Goal: Book appointment/travel/reservation

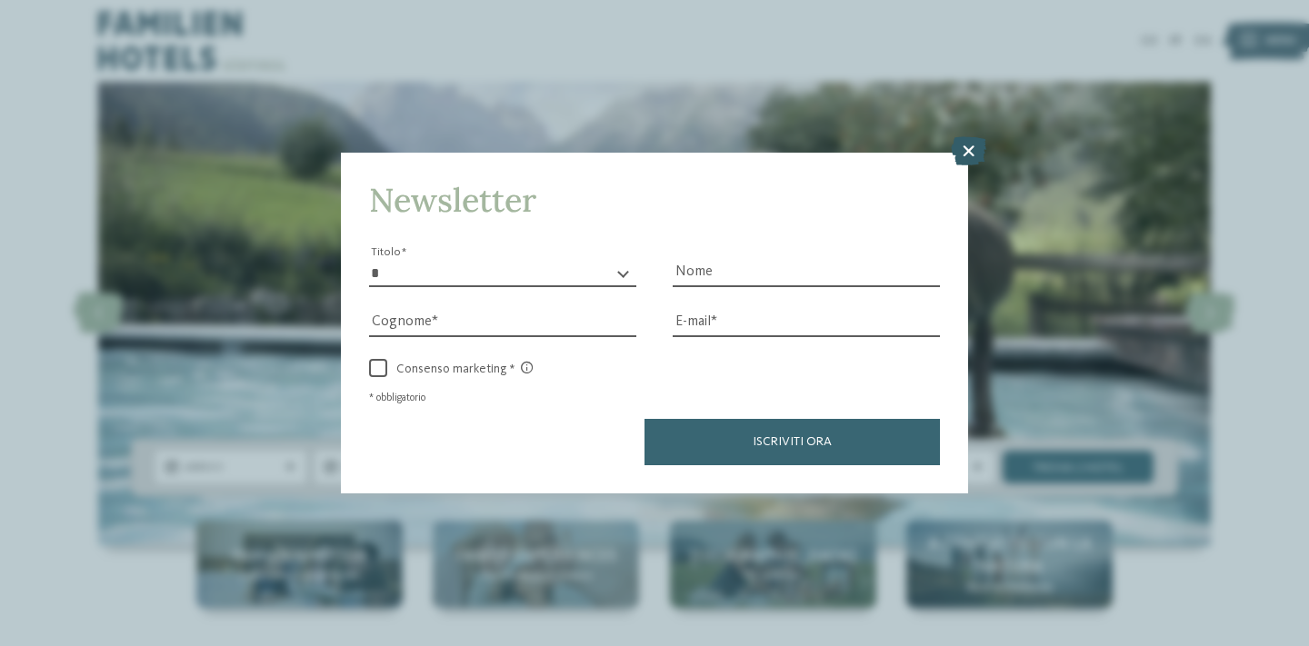
click at [964, 162] on icon at bounding box center [968, 150] width 35 height 29
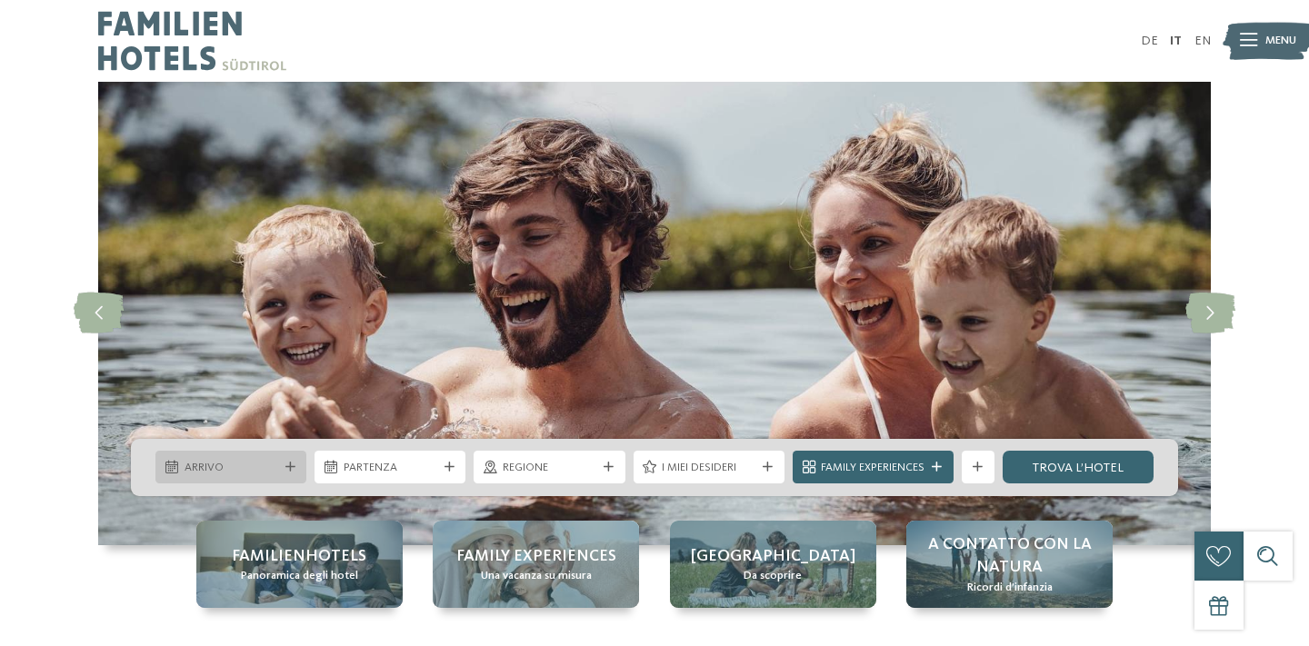
click at [281, 464] on div "Arrivo" at bounding box center [231, 467] width 102 height 17
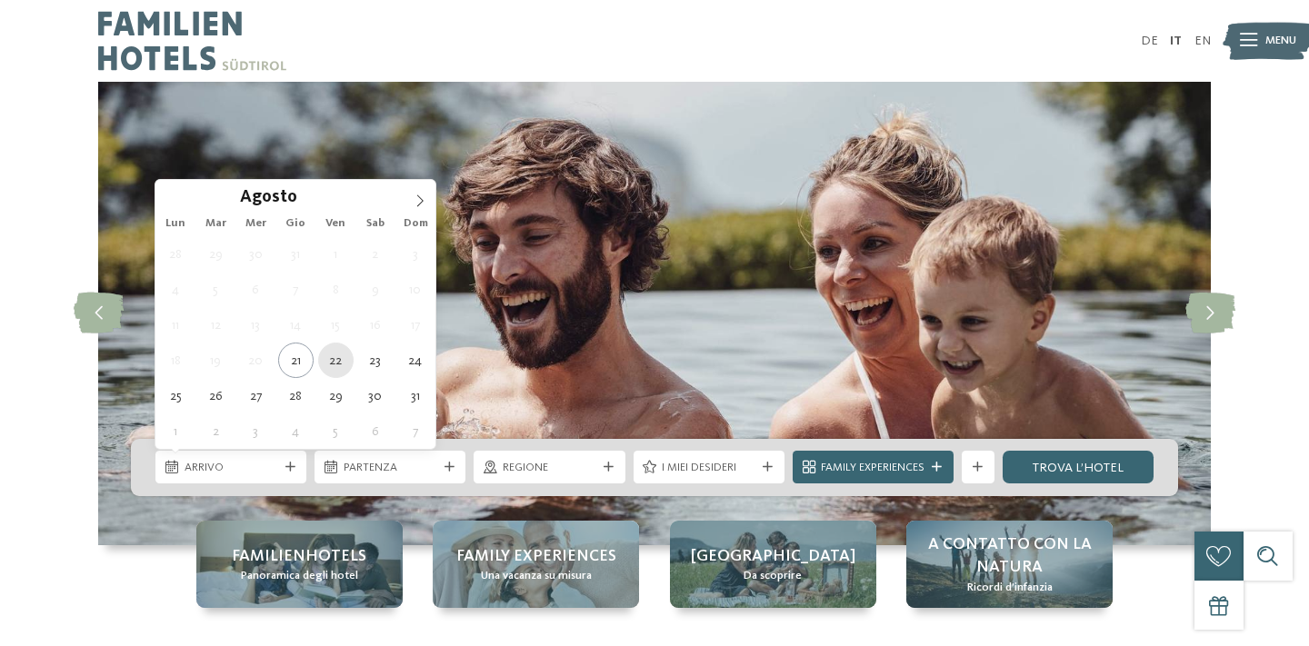
type div "[DATE]"
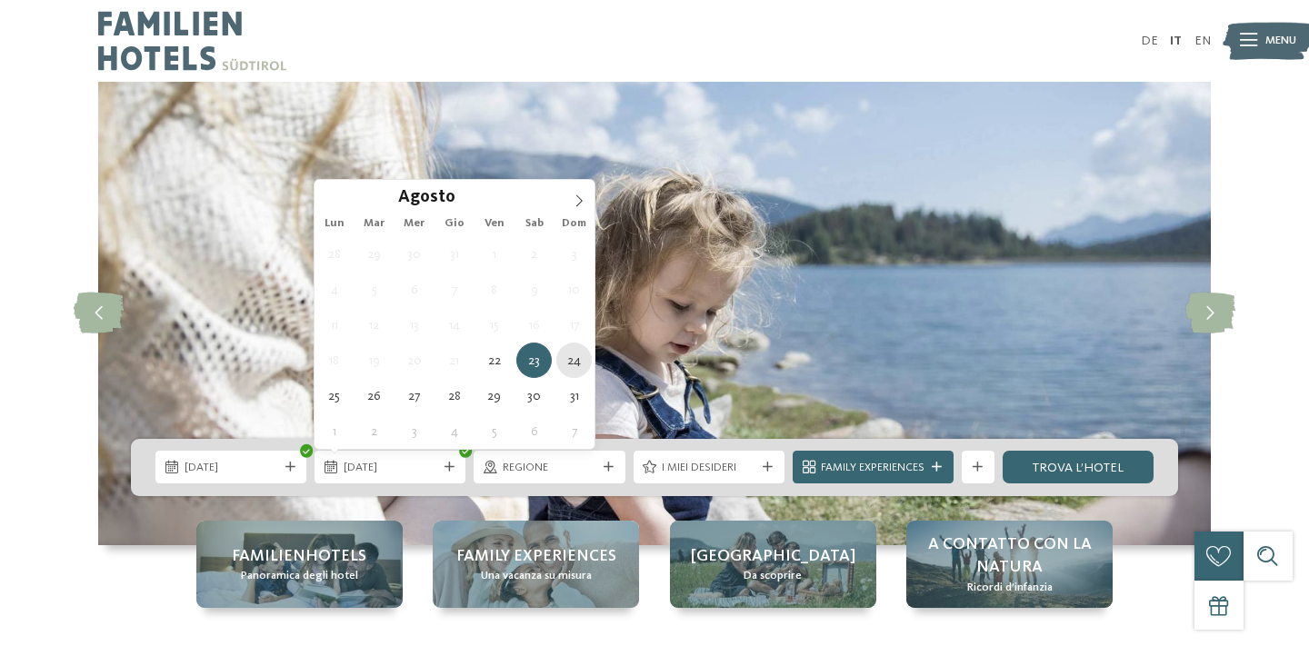
type div "[DATE]"
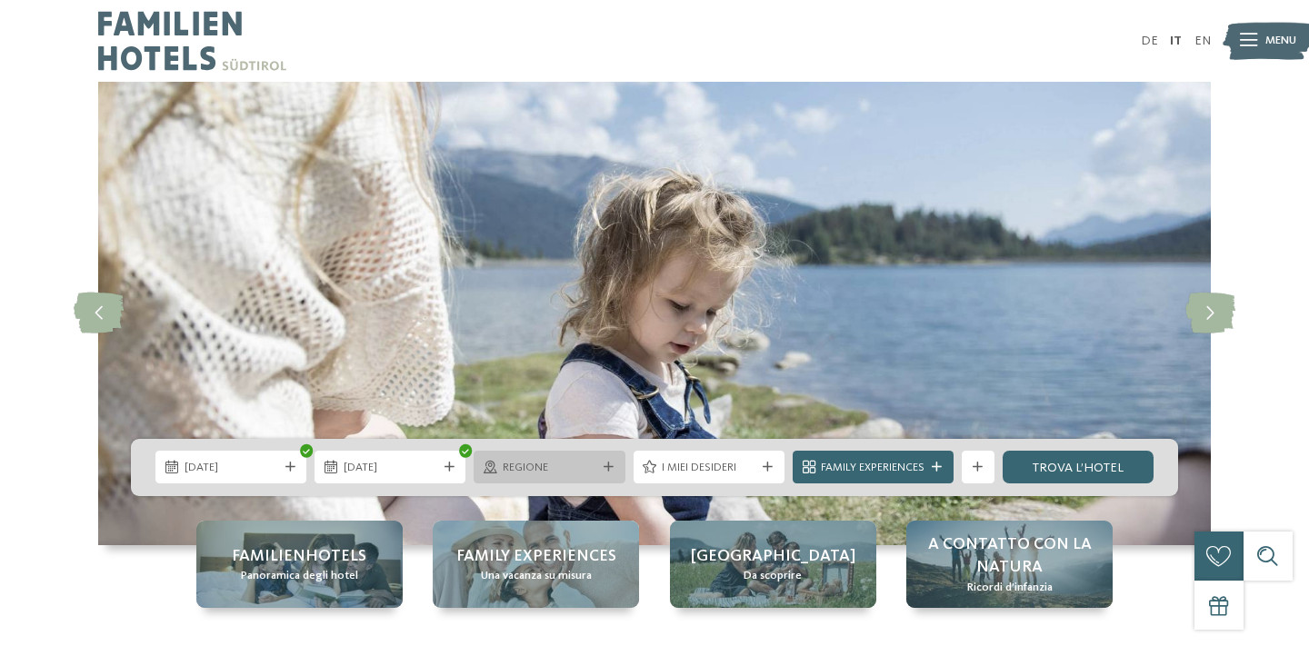
click at [574, 473] on span "Regione" at bounding box center [550, 468] width 94 height 16
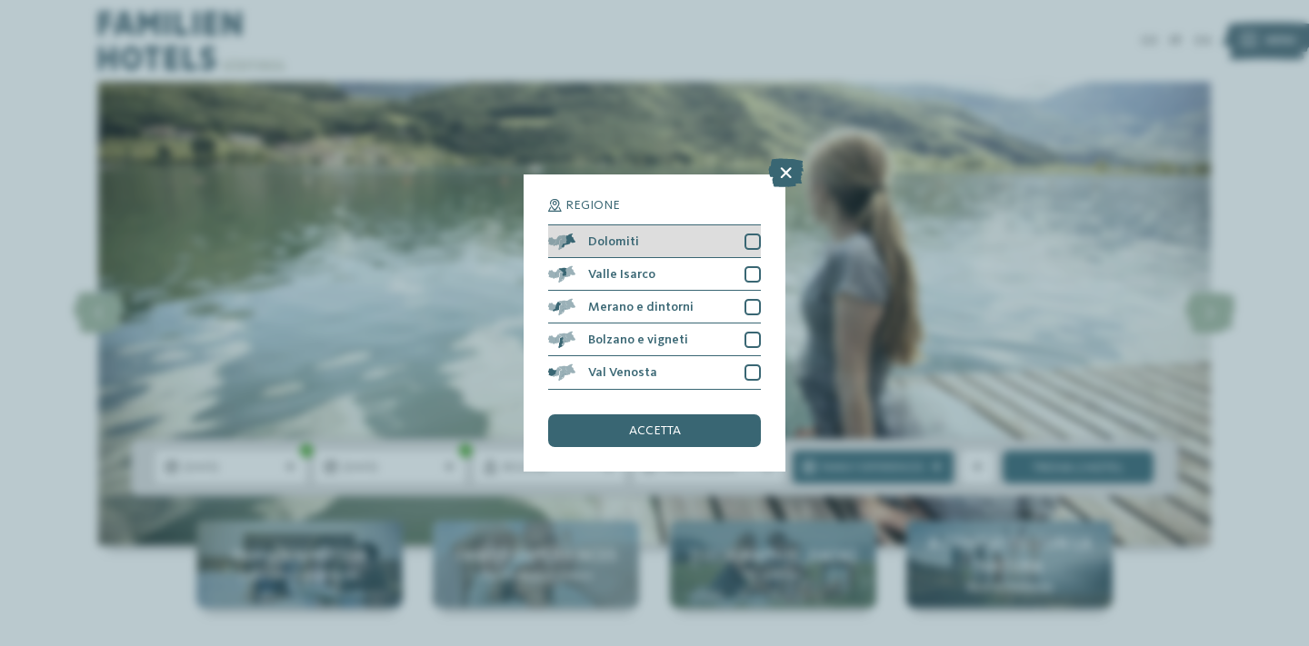
click at [756, 244] on div at bounding box center [752, 242] width 16 height 16
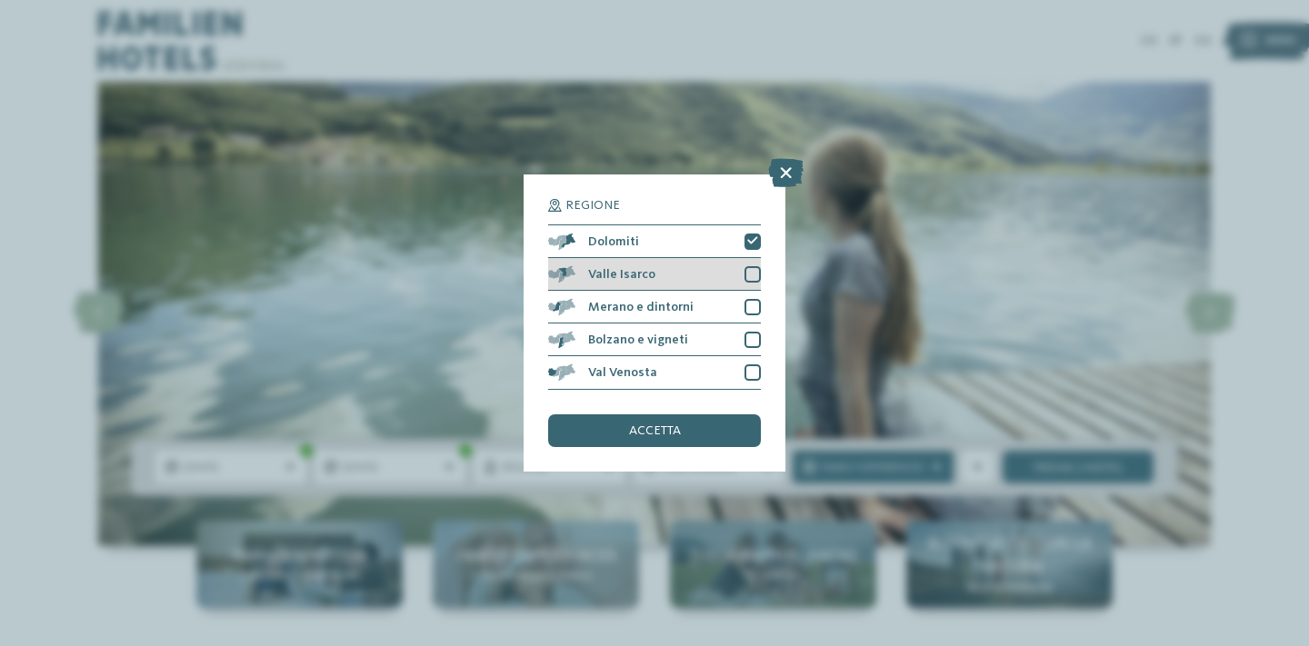
click at [756, 282] on div at bounding box center [752, 274] width 16 height 16
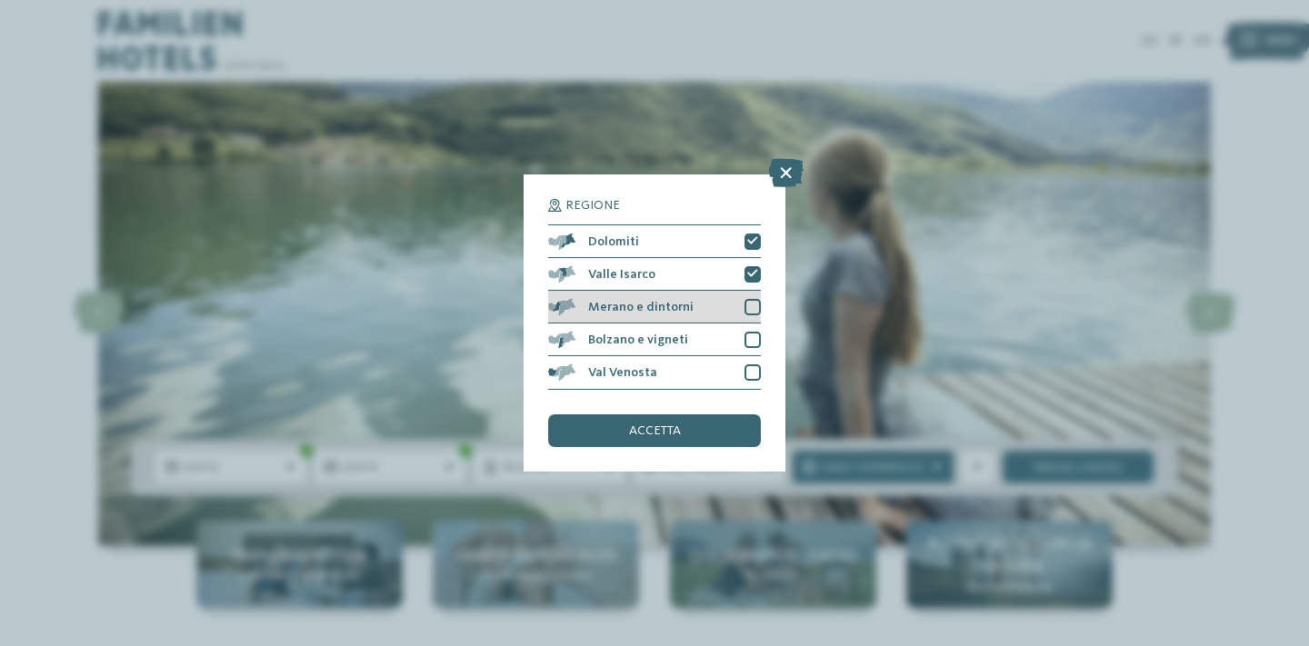
click at [755, 310] on div at bounding box center [752, 307] width 16 height 16
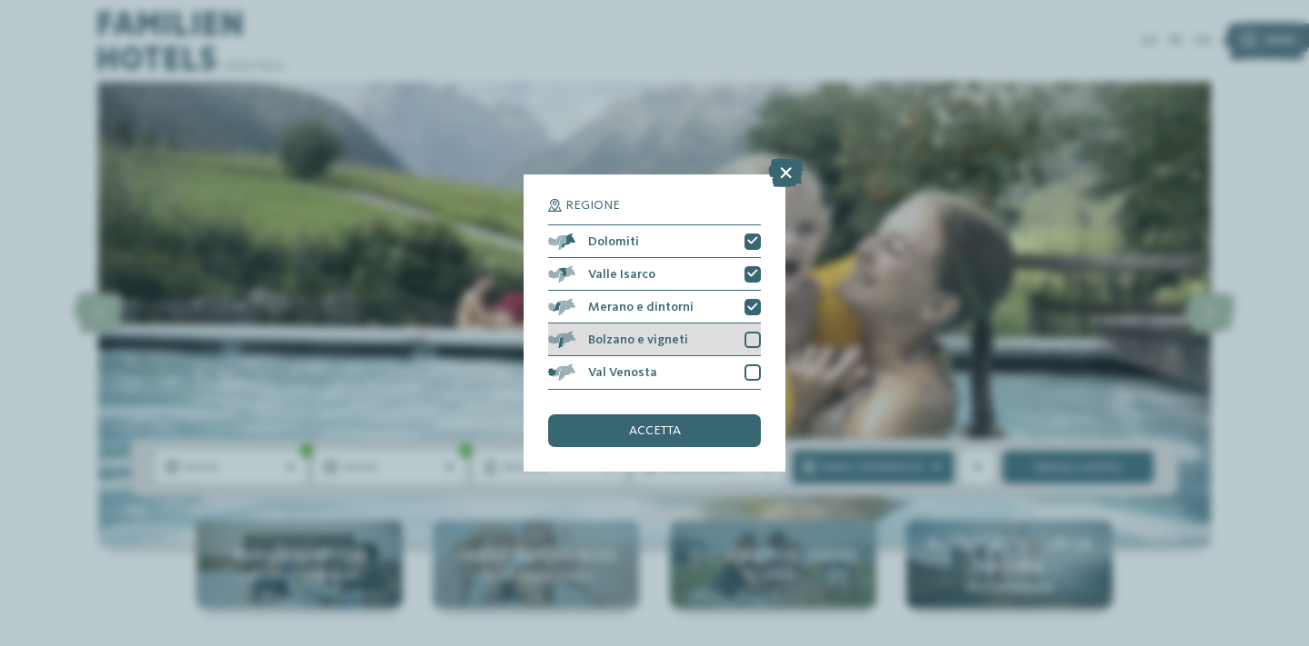
click at [752, 341] on div at bounding box center [752, 340] width 16 height 16
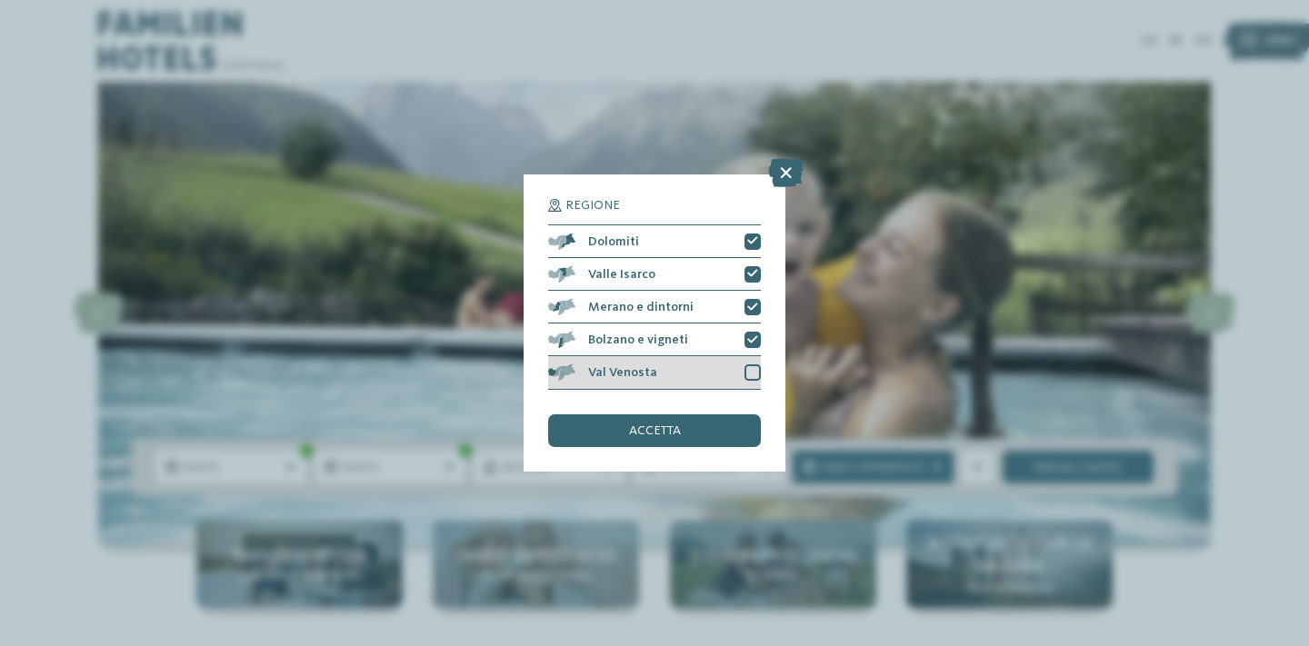
click at [749, 369] on div at bounding box center [752, 372] width 16 height 16
click at [666, 429] on span "accetta" at bounding box center [655, 430] width 52 height 13
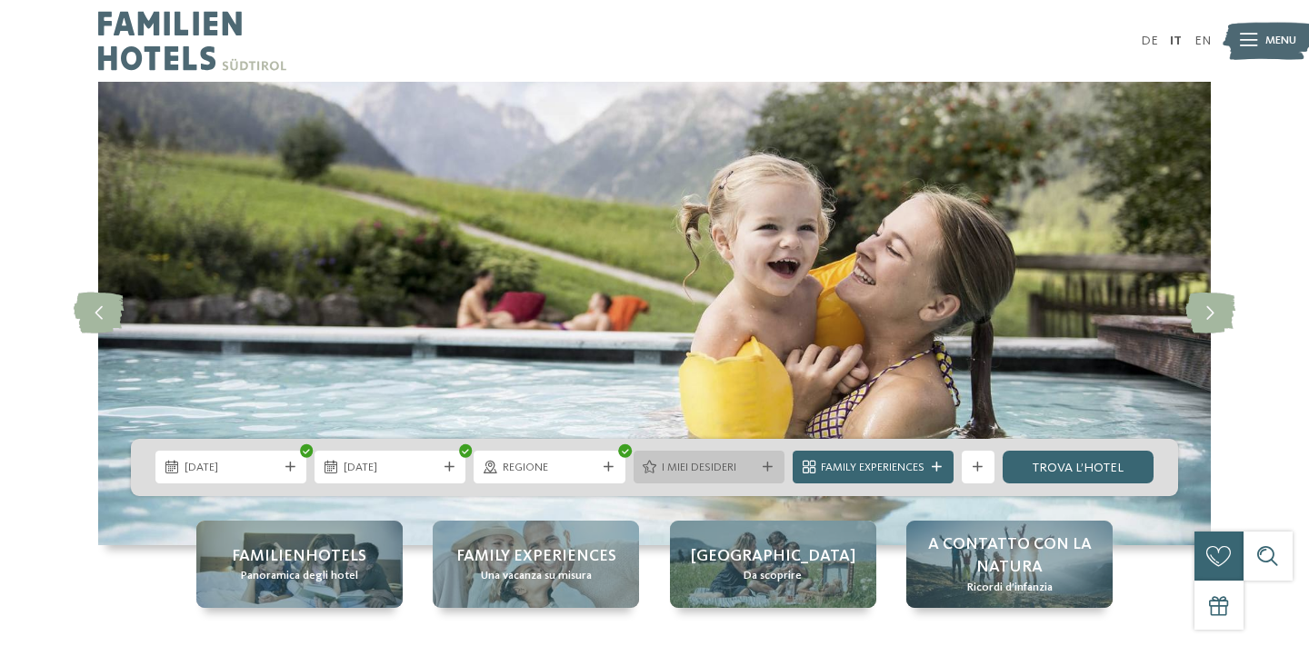
click at [738, 464] on span "I miei desideri" at bounding box center [709, 468] width 94 height 16
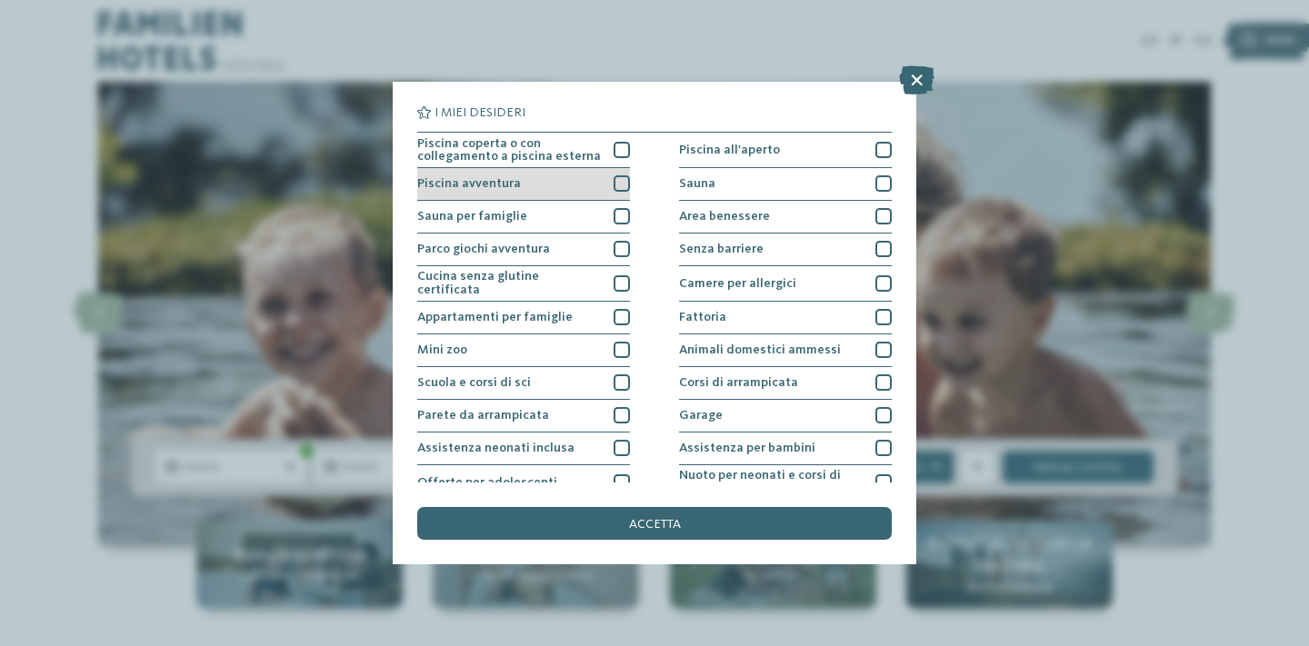
click at [623, 183] on div at bounding box center [622, 183] width 16 height 16
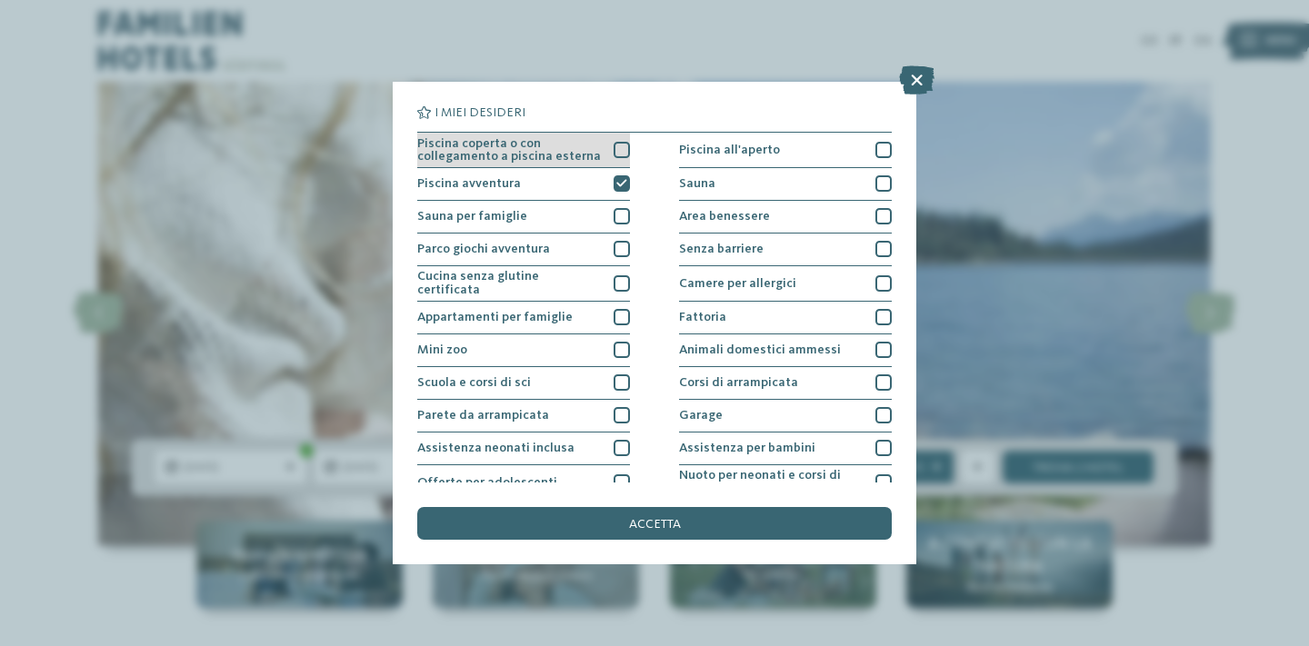
click at [624, 146] on div at bounding box center [622, 150] width 16 height 16
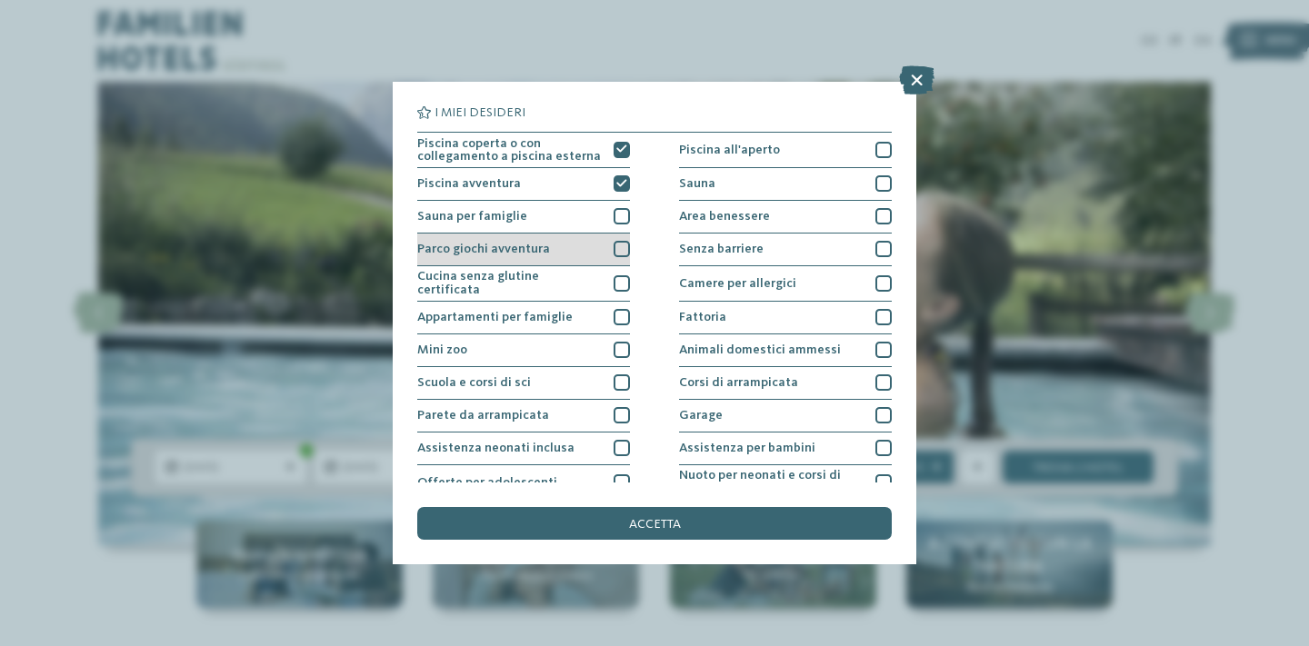
click at [623, 250] on div at bounding box center [622, 249] width 16 height 16
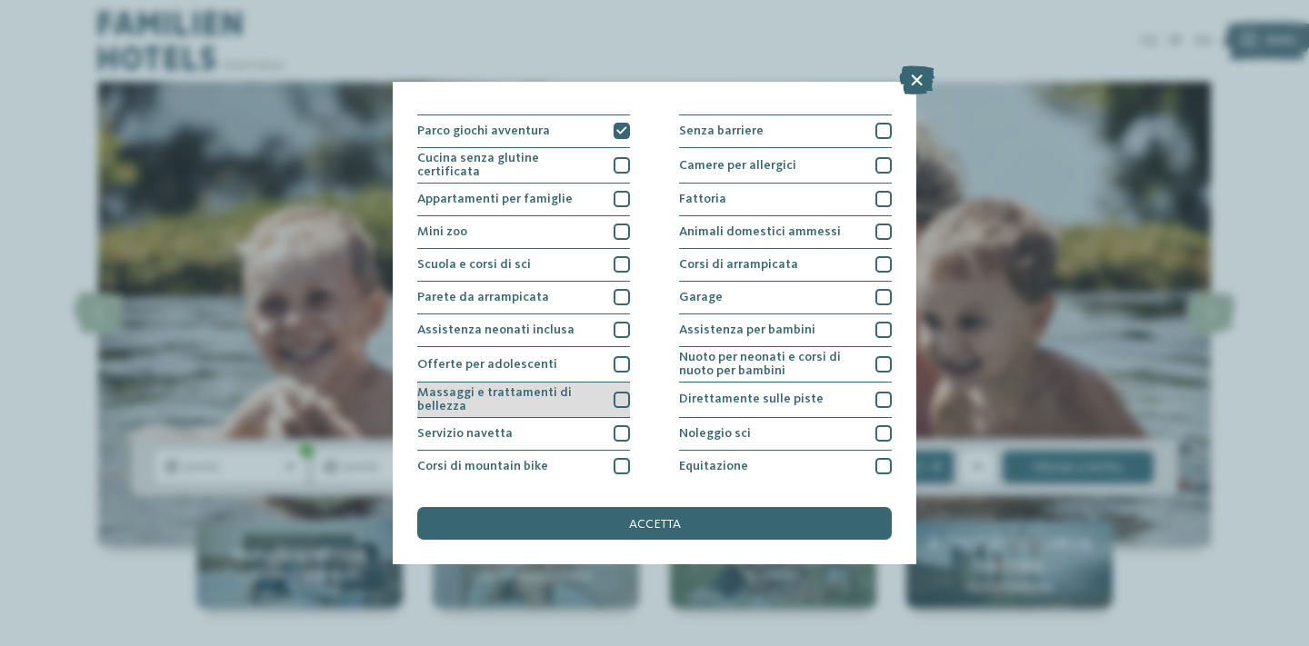
scroll to position [115, 0]
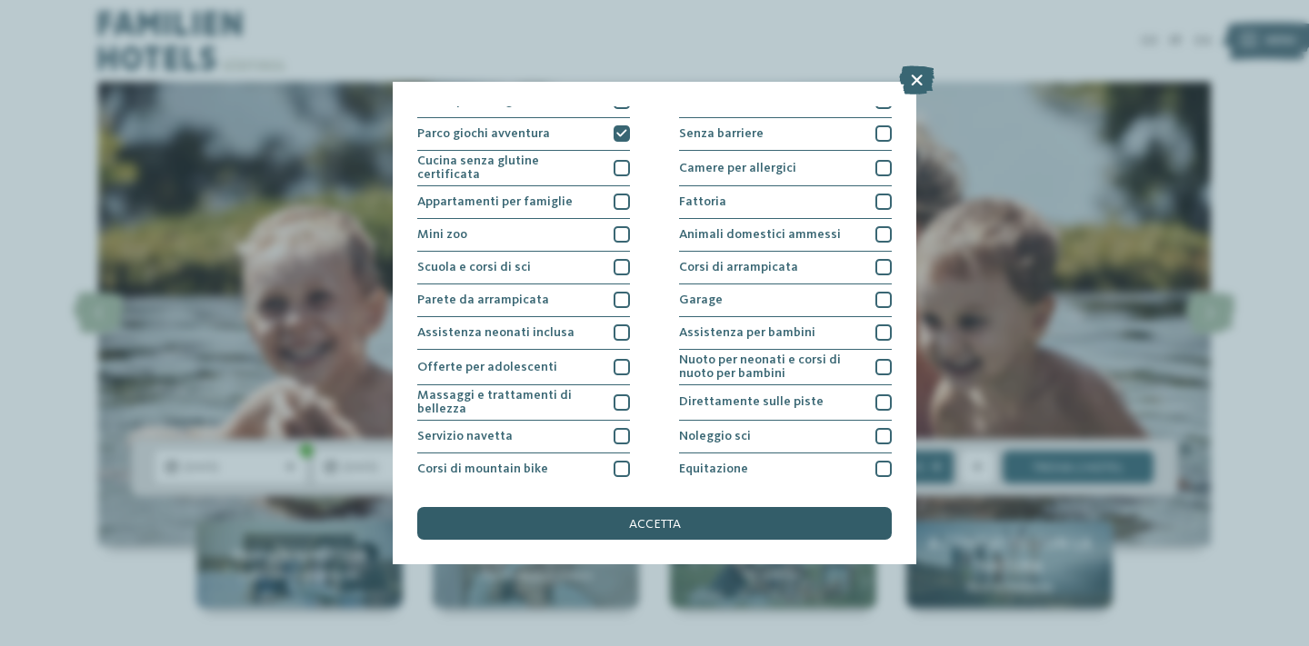
click at [778, 526] on div "accetta" at bounding box center [654, 523] width 474 height 33
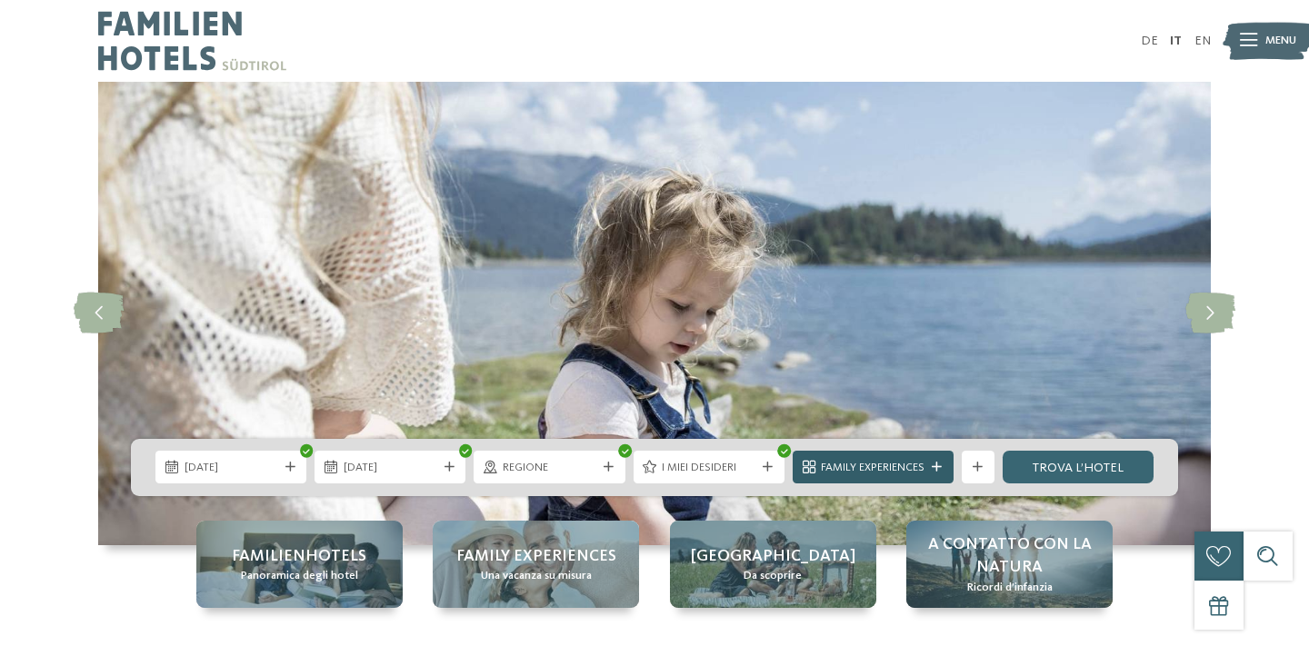
click at [940, 475] on div "Family Experiences" at bounding box center [873, 467] width 161 height 33
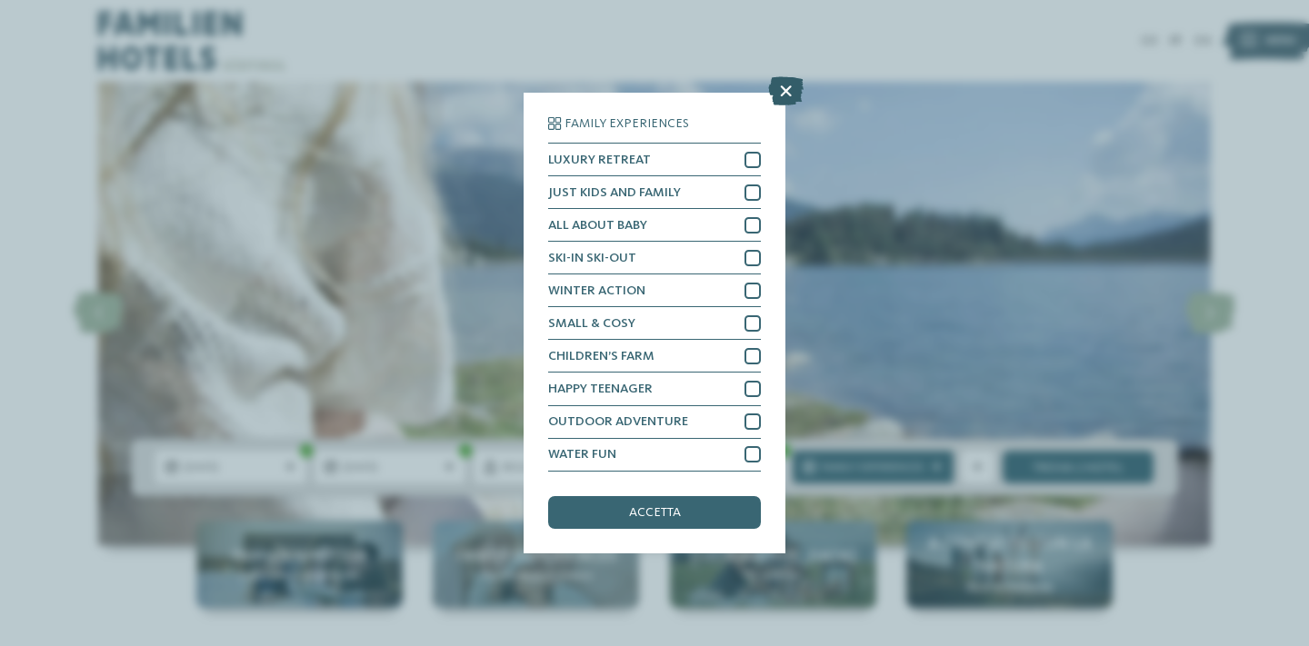
click at [787, 89] on icon at bounding box center [785, 91] width 35 height 29
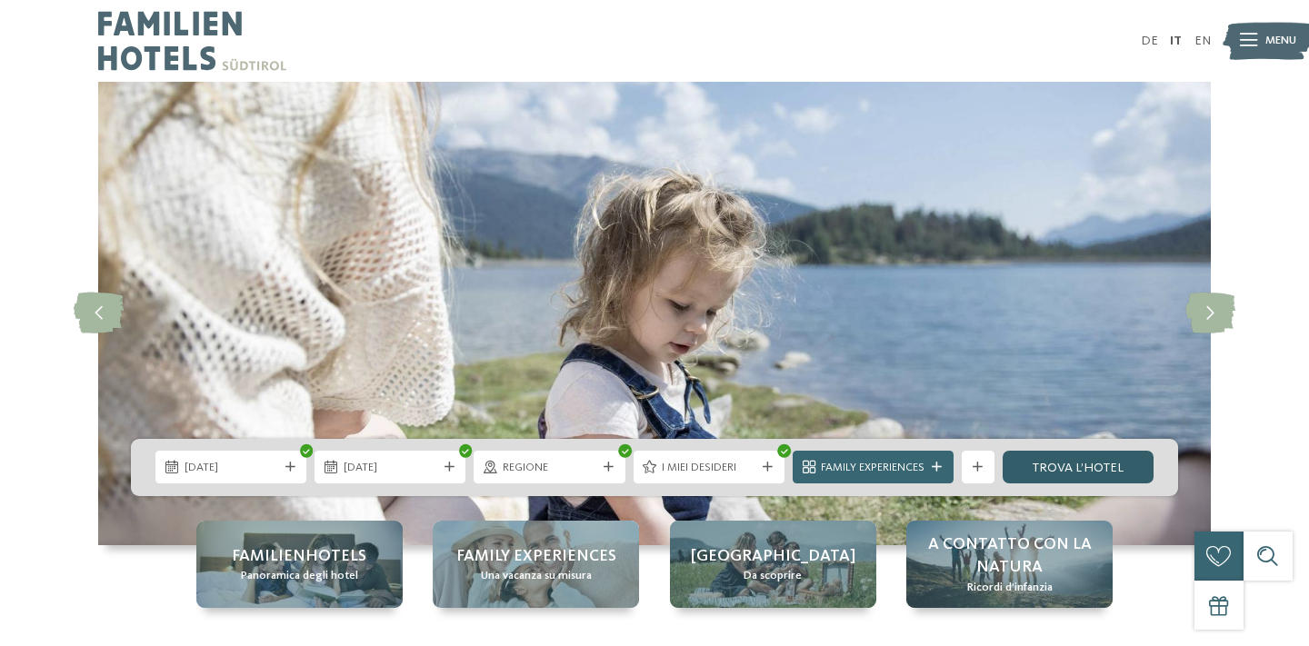
click at [1092, 472] on link "trova l’hotel" at bounding box center [1078, 467] width 151 height 33
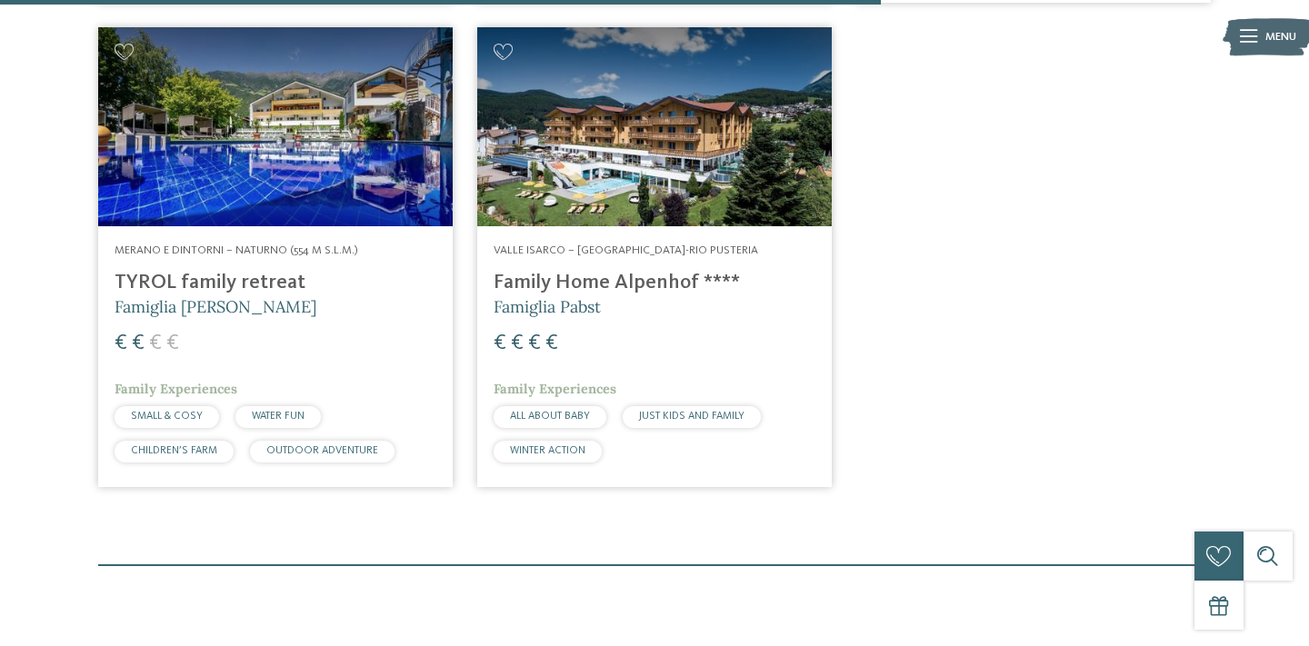
scroll to position [1709, 0]
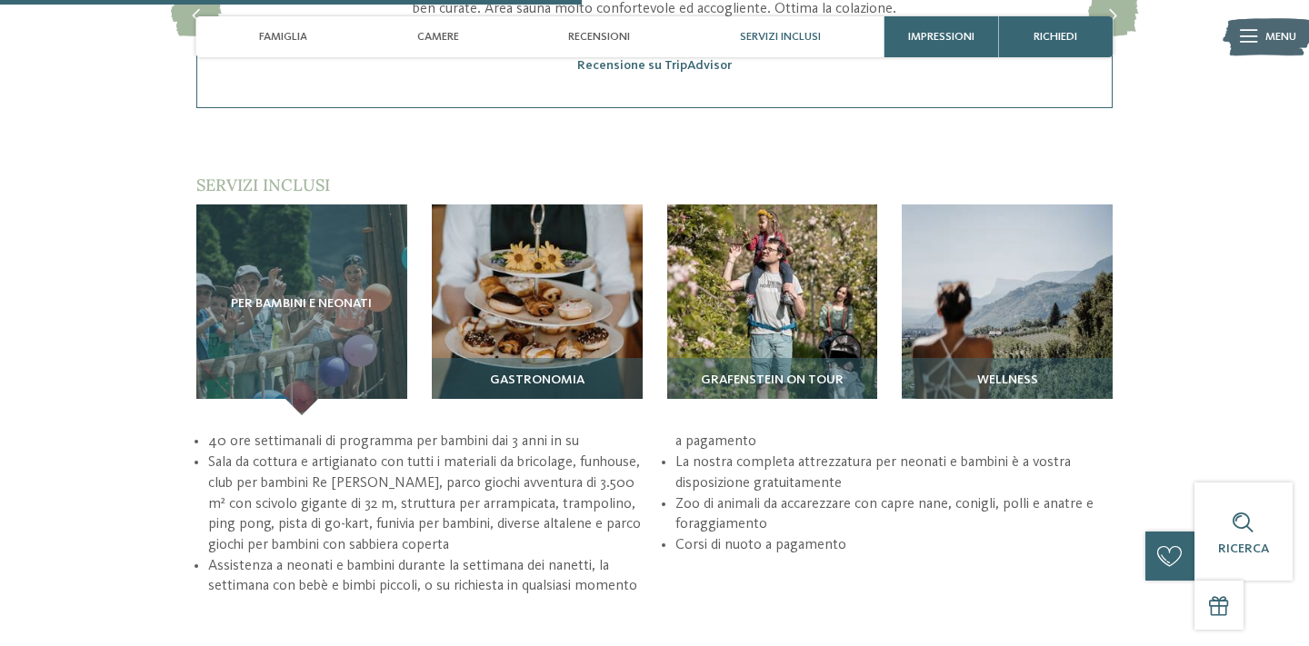
scroll to position [2290, 0]
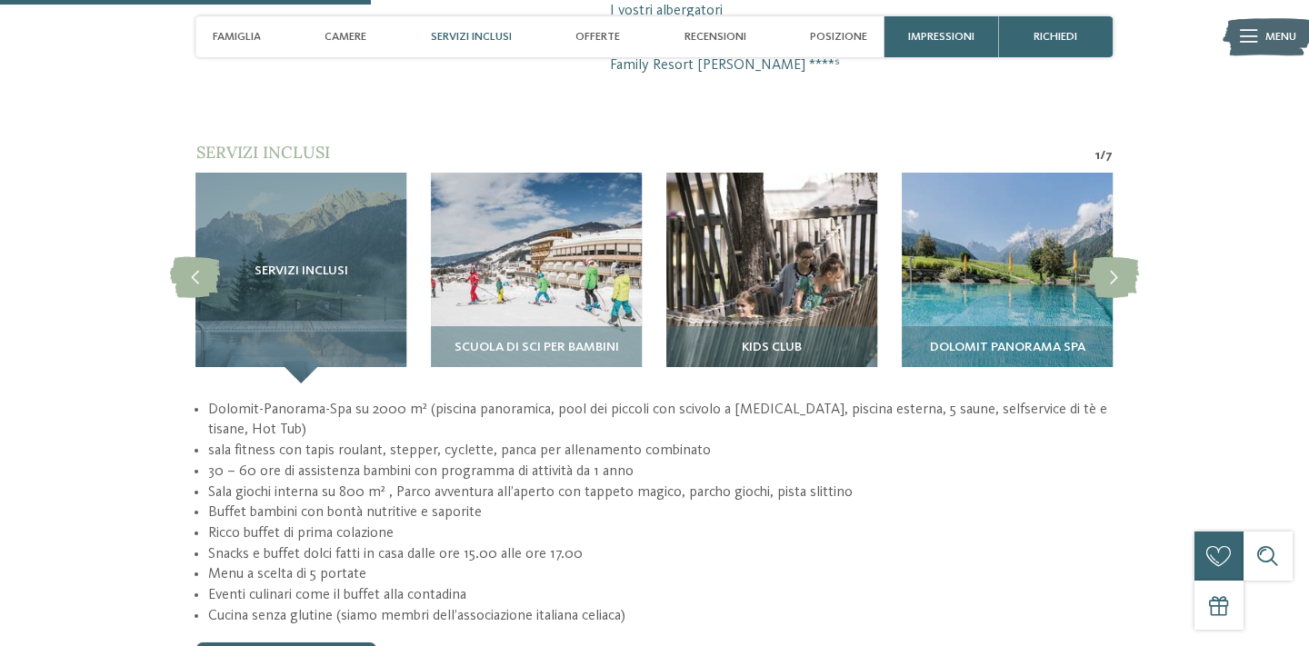
scroll to position [1440, 0]
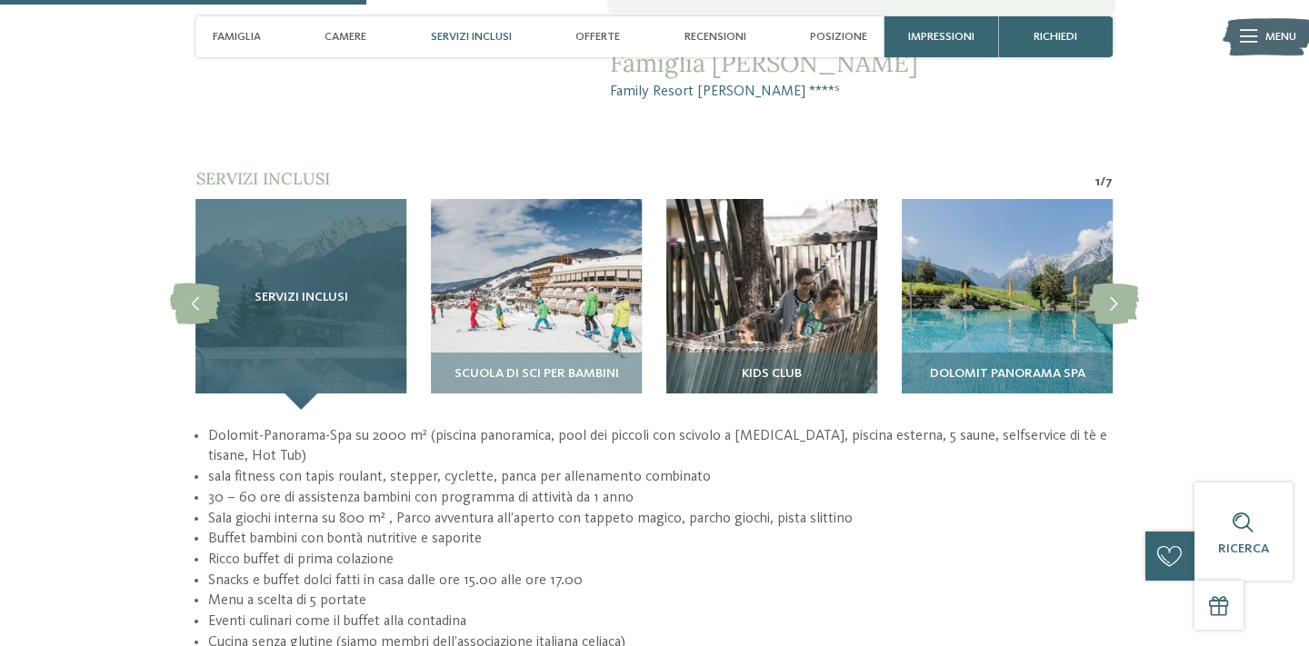
click at [321, 304] on div "Servizi inclusi" at bounding box center [300, 304] width 211 height 211
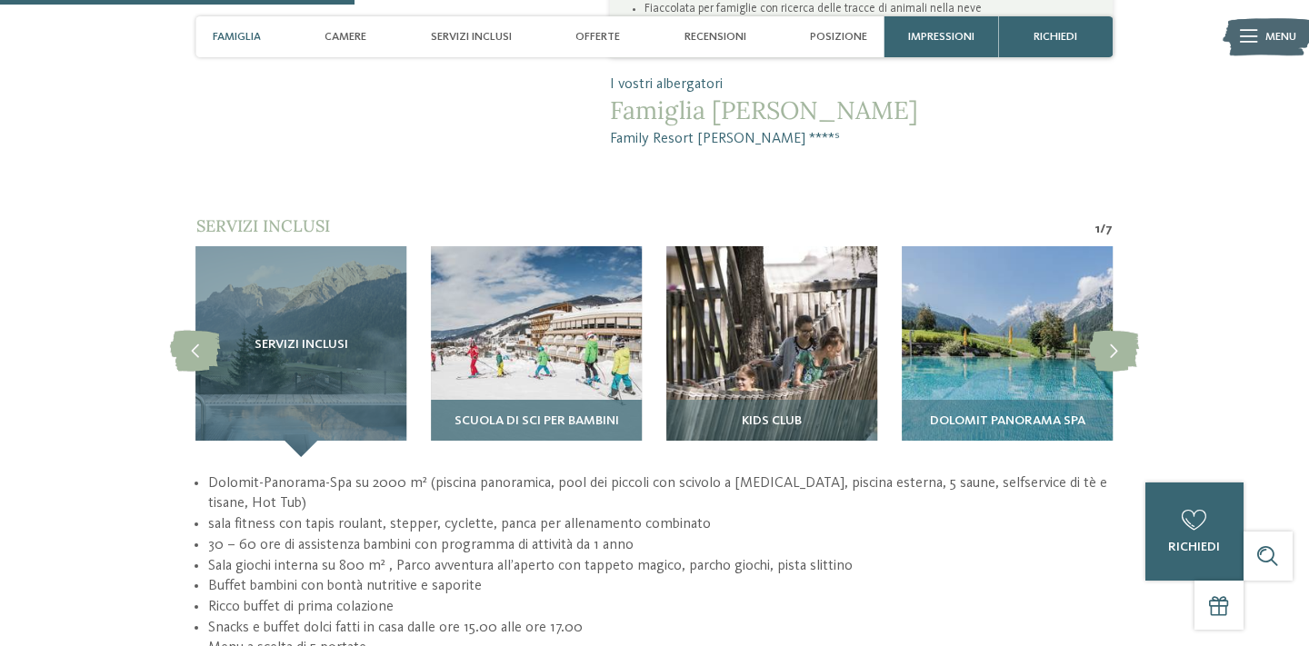
scroll to position [1391, 0]
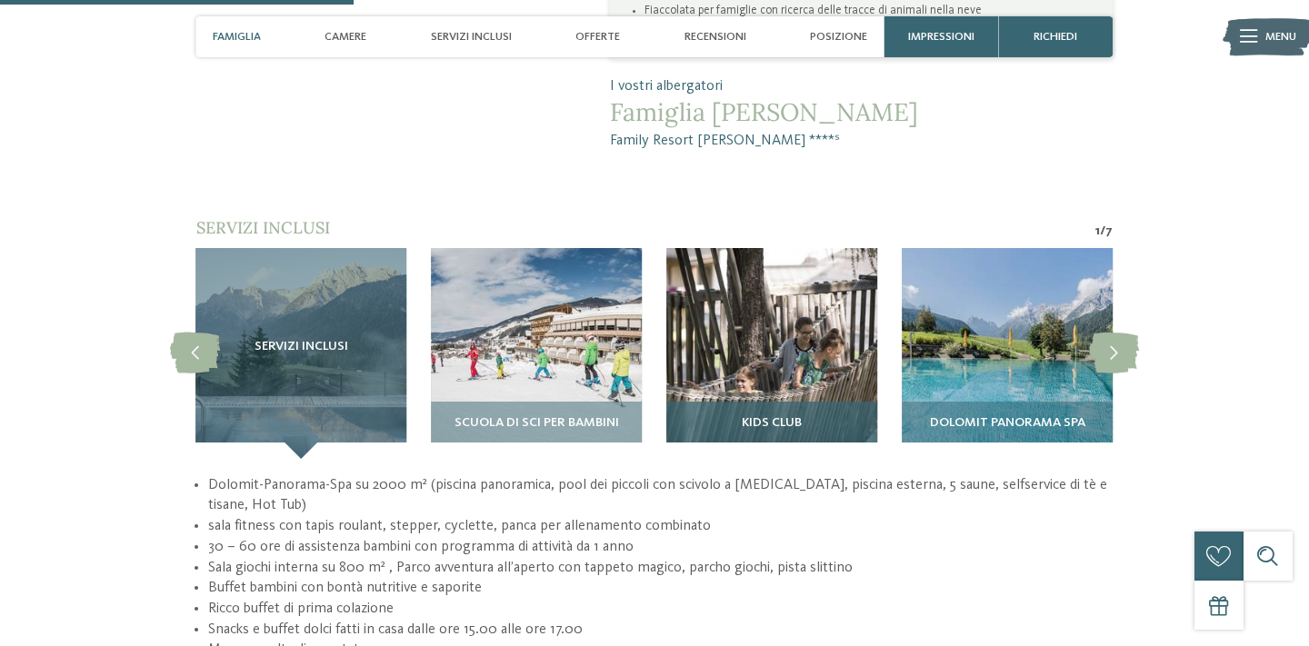
click at [823, 402] on div "Kids Club" at bounding box center [771, 430] width 211 height 57
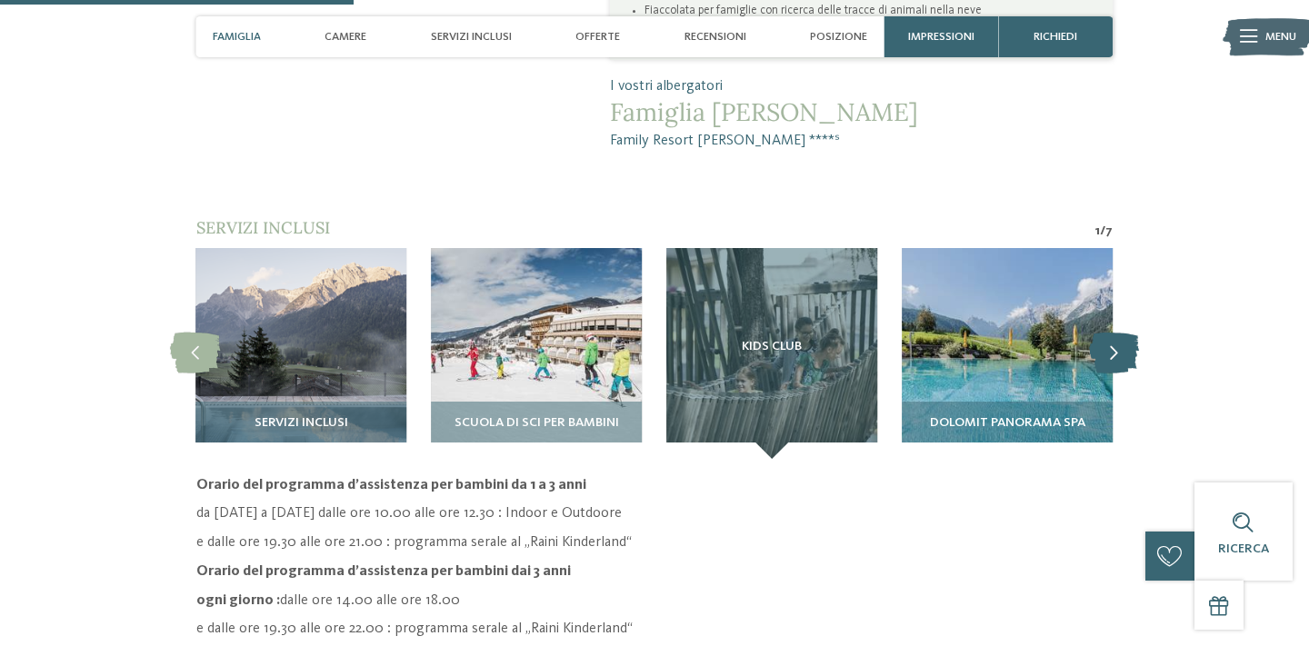
click at [1115, 333] on icon at bounding box center [1114, 353] width 50 height 41
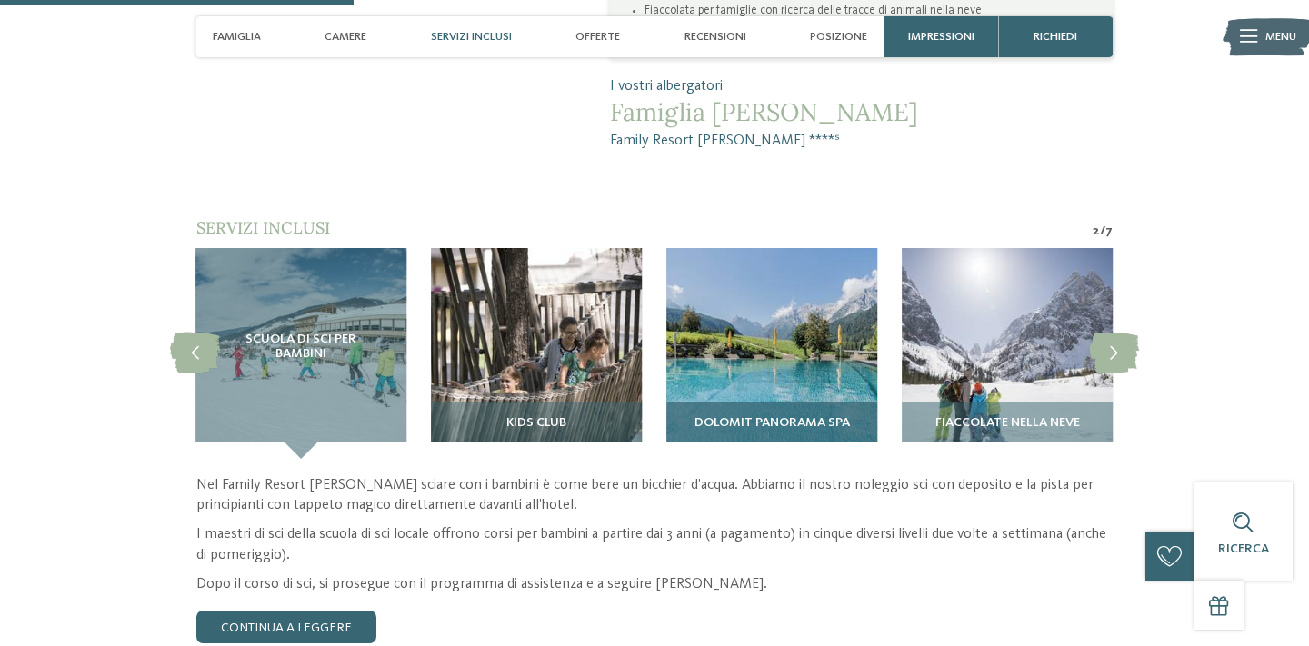
click at [756, 402] on div "Dolomit Panorama SPA" at bounding box center [771, 430] width 211 height 57
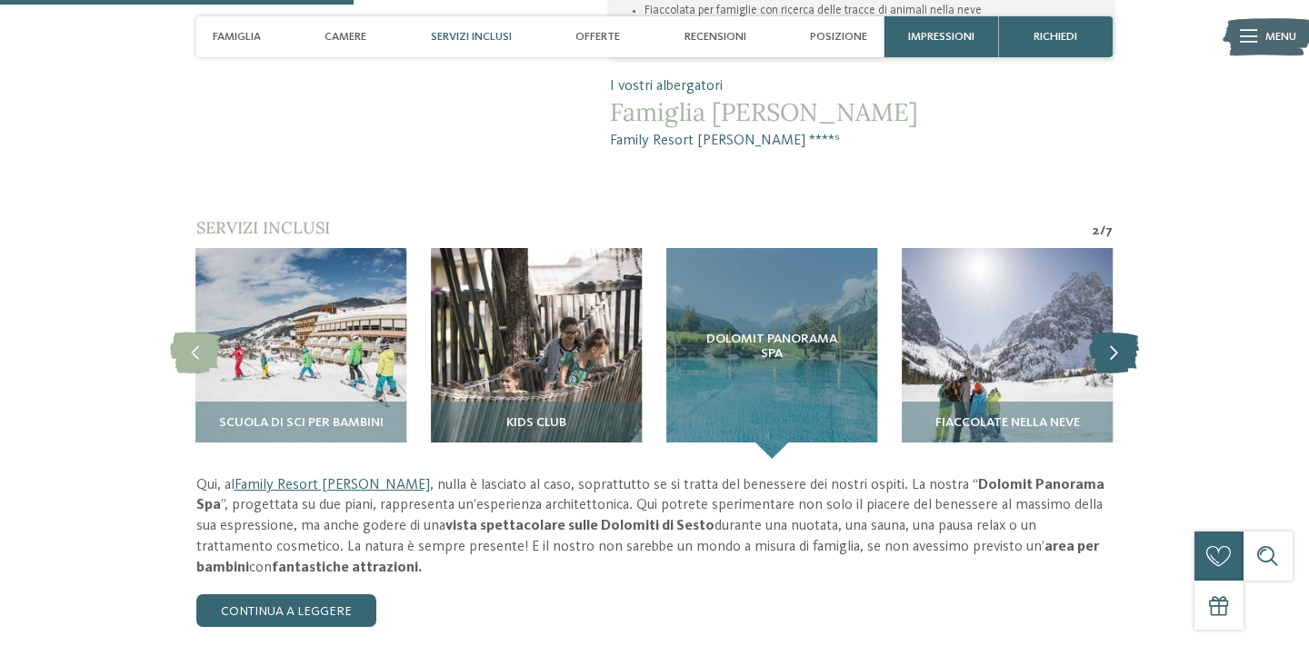
click at [1112, 333] on icon at bounding box center [1114, 353] width 50 height 41
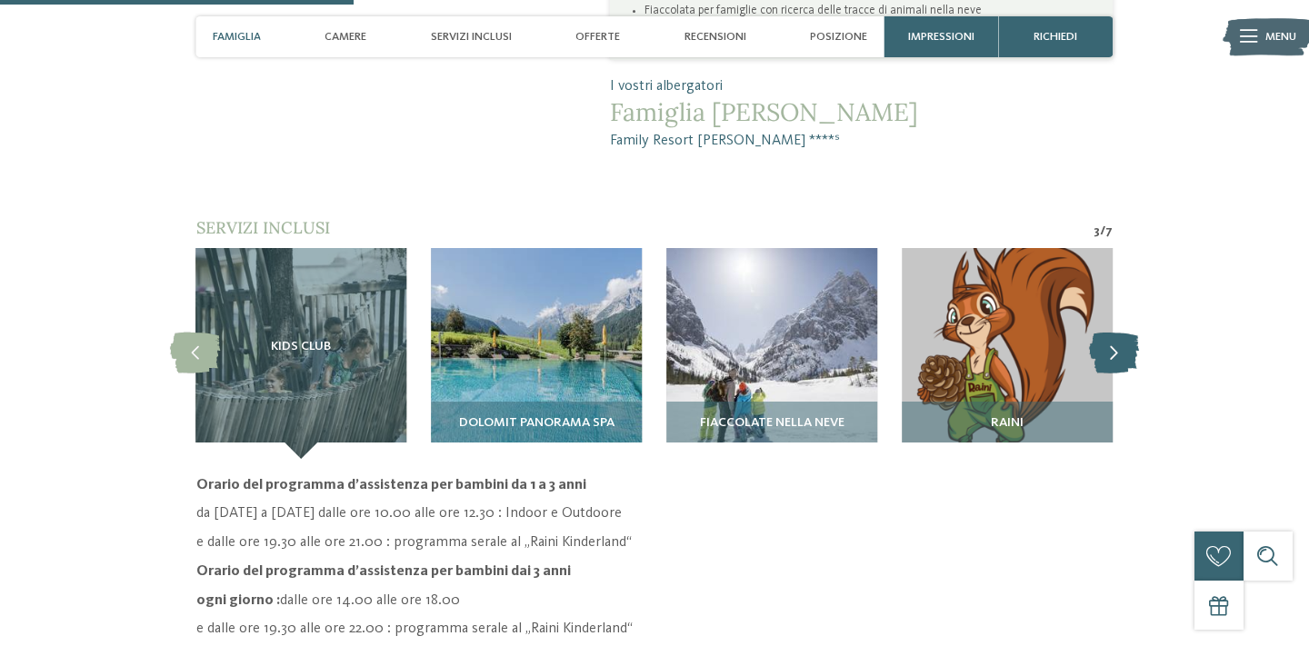
click at [1112, 333] on icon at bounding box center [1114, 353] width 50 height 41
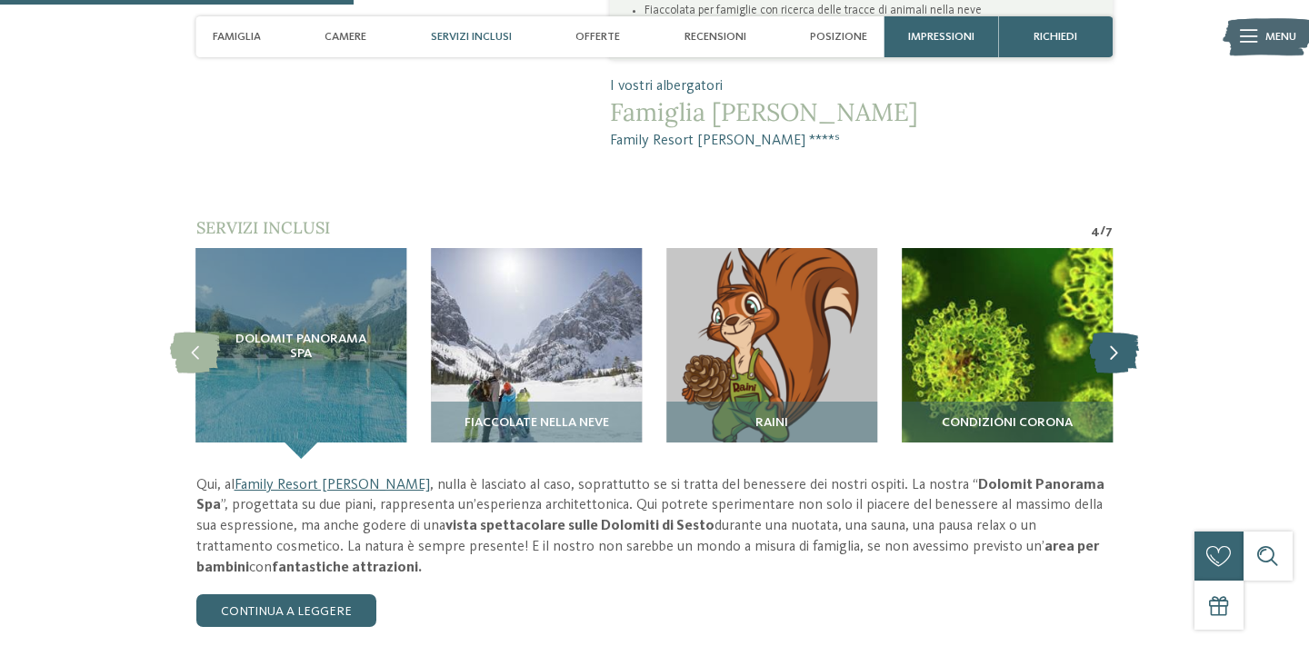
click at [1112, 333] on icon at bounding box center [1114, 353] width 50 height 41
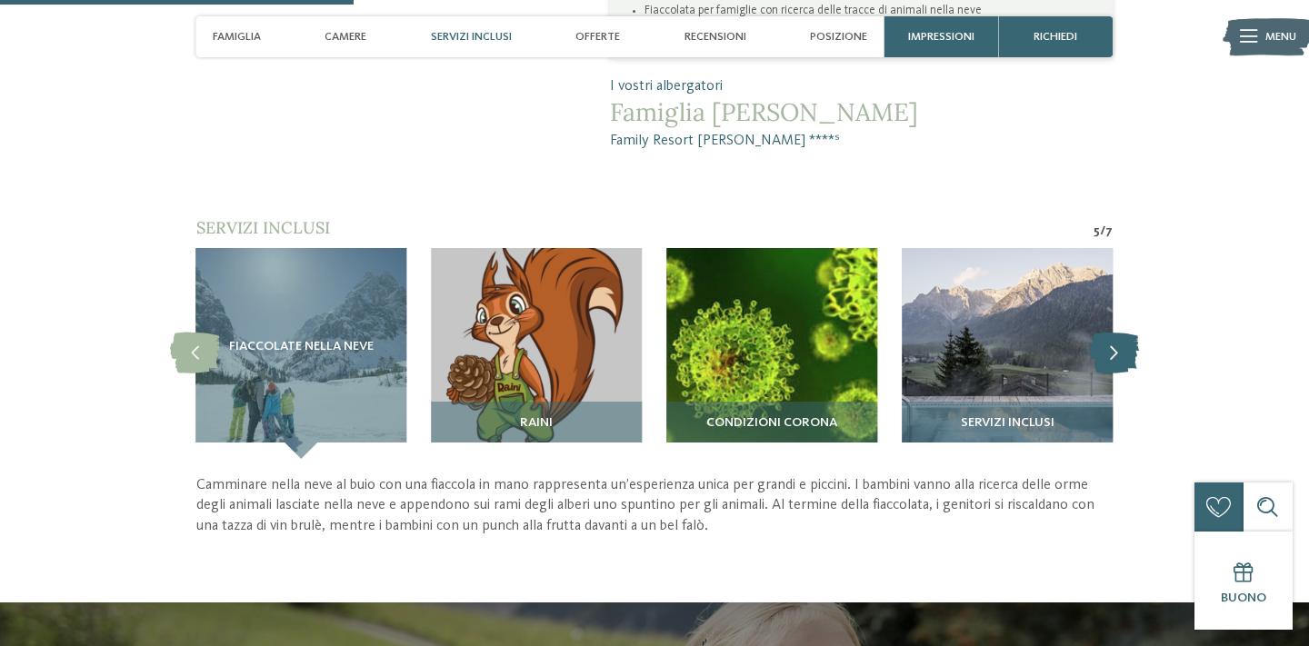
click at [1112, 333] on icon at bounding box center [1114, 353] width 50 height 41
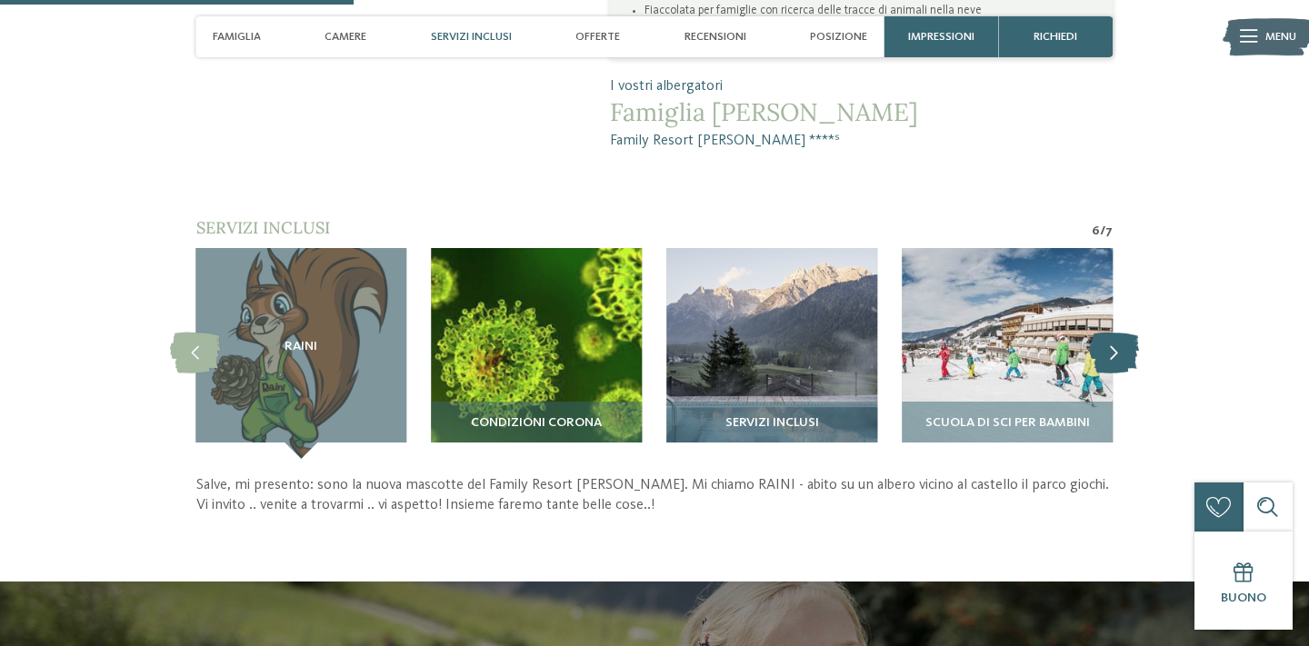
click at [1112, 333] on icon at bounding box center [1114, 353] width 50 height 41
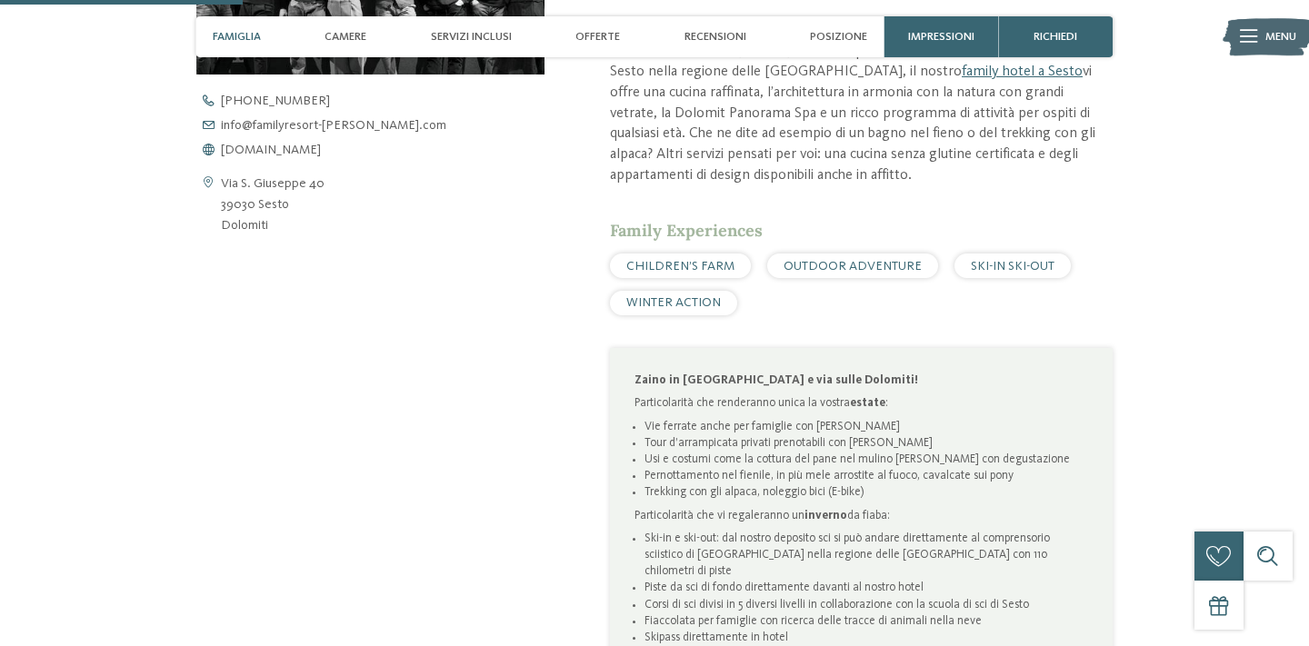
scroll to position [582, 0]
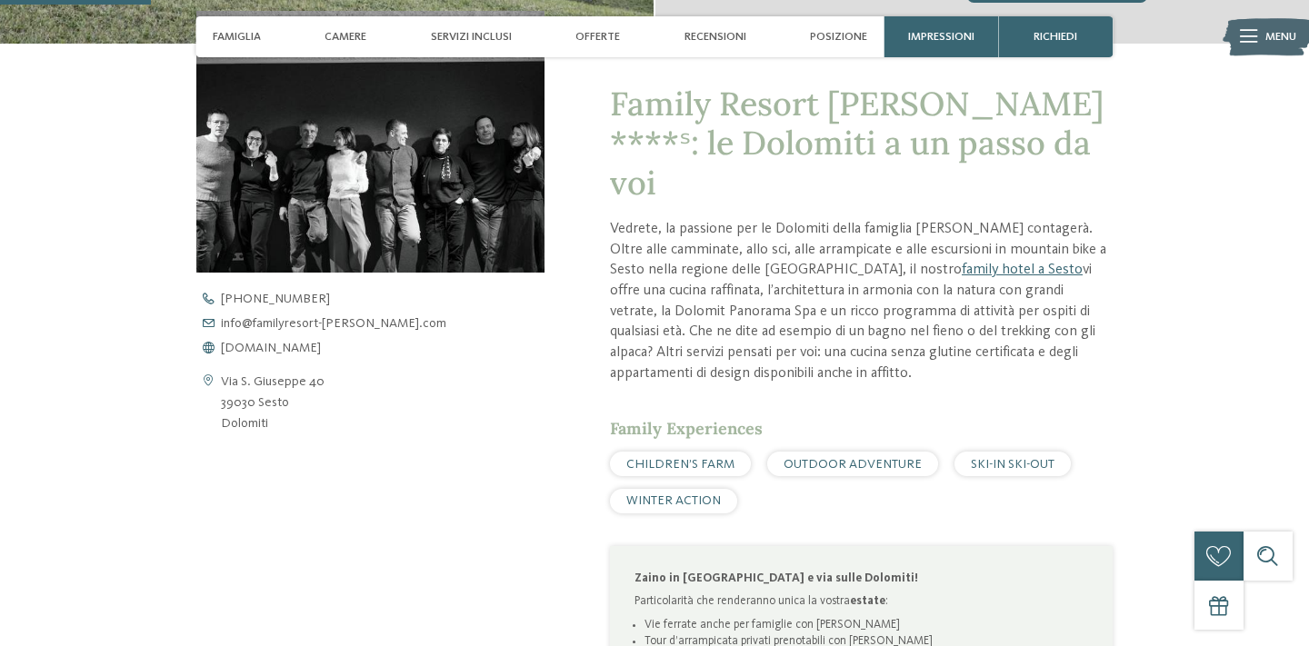
click at [1263, 43] on img at bounding box center [1267, 37] width 90 height 45
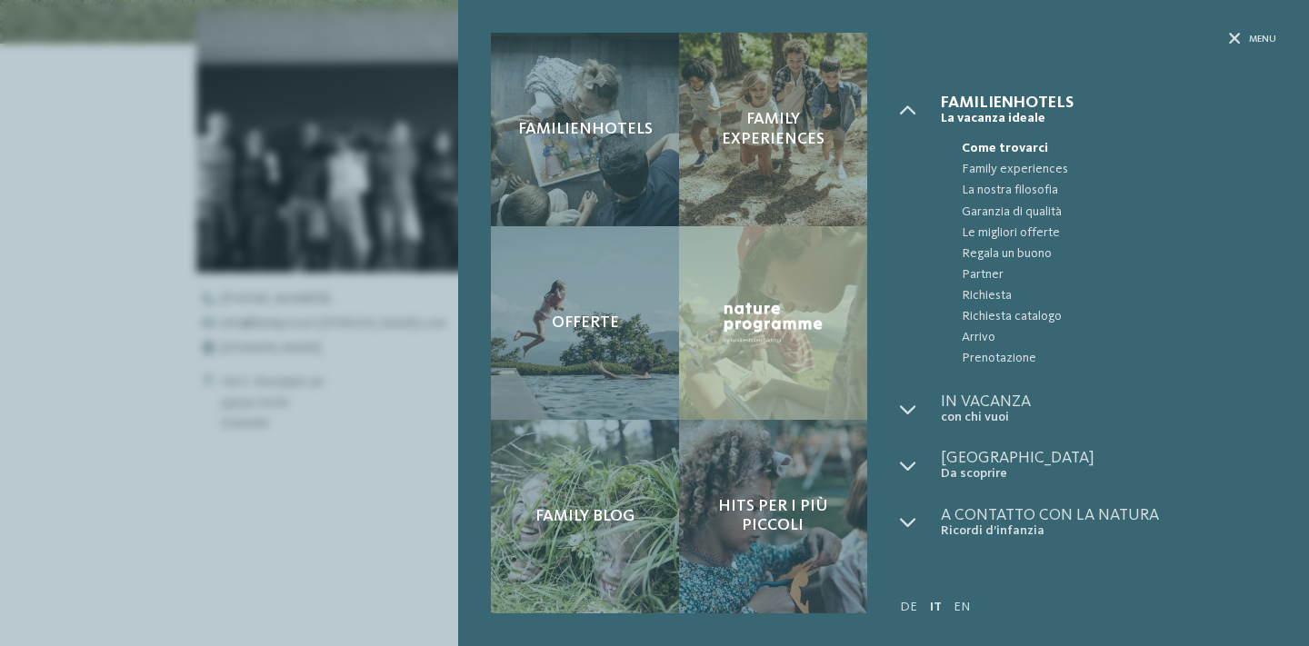
click at [1230, 50] on div "Menu" at bounding box center [1088, 64] width 376 height 62
click at [1245, 36] on div "Menu" at bounding box center [1252, 40] width 47 height 14
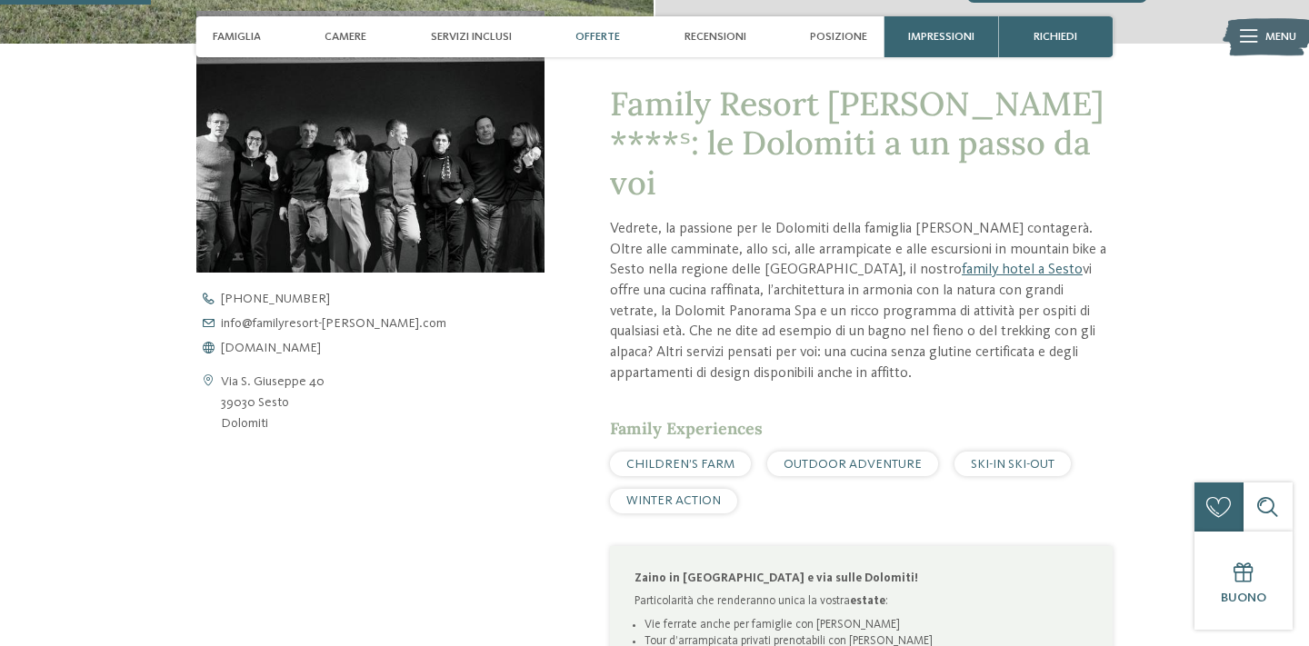
click at [602, 34] on span "Offerte" at bounding box center [597, 37] width 45 height 14
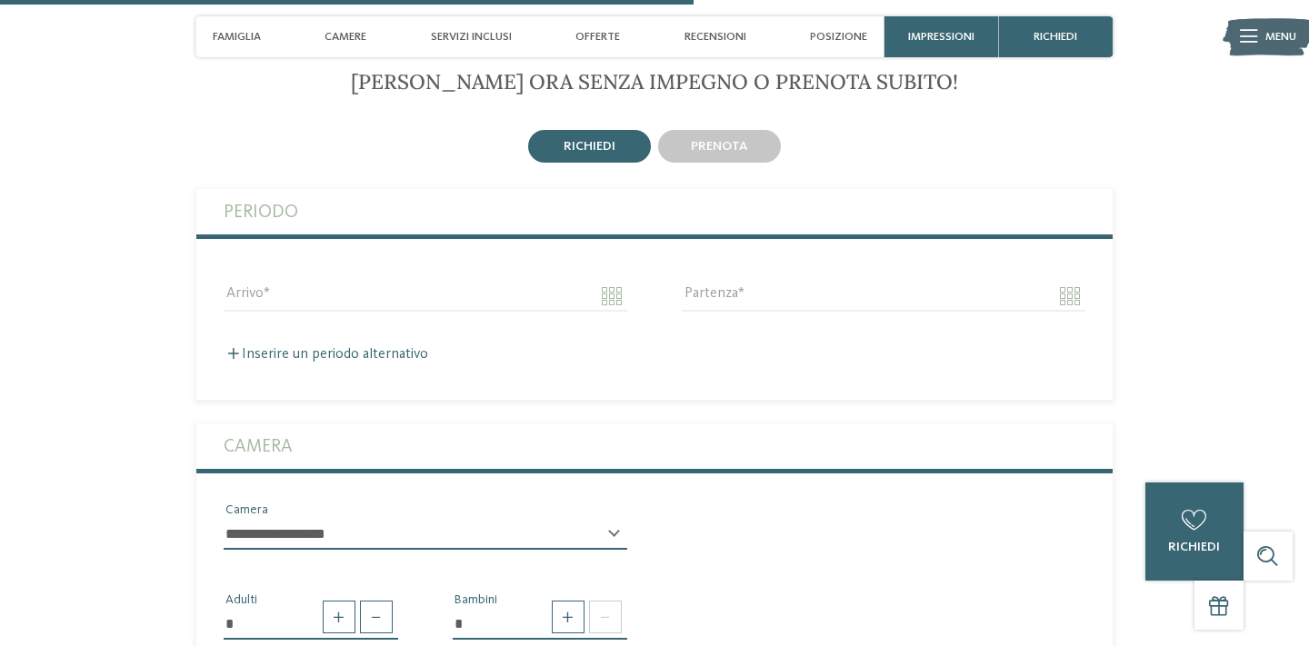
scroll to position [2679, 0]
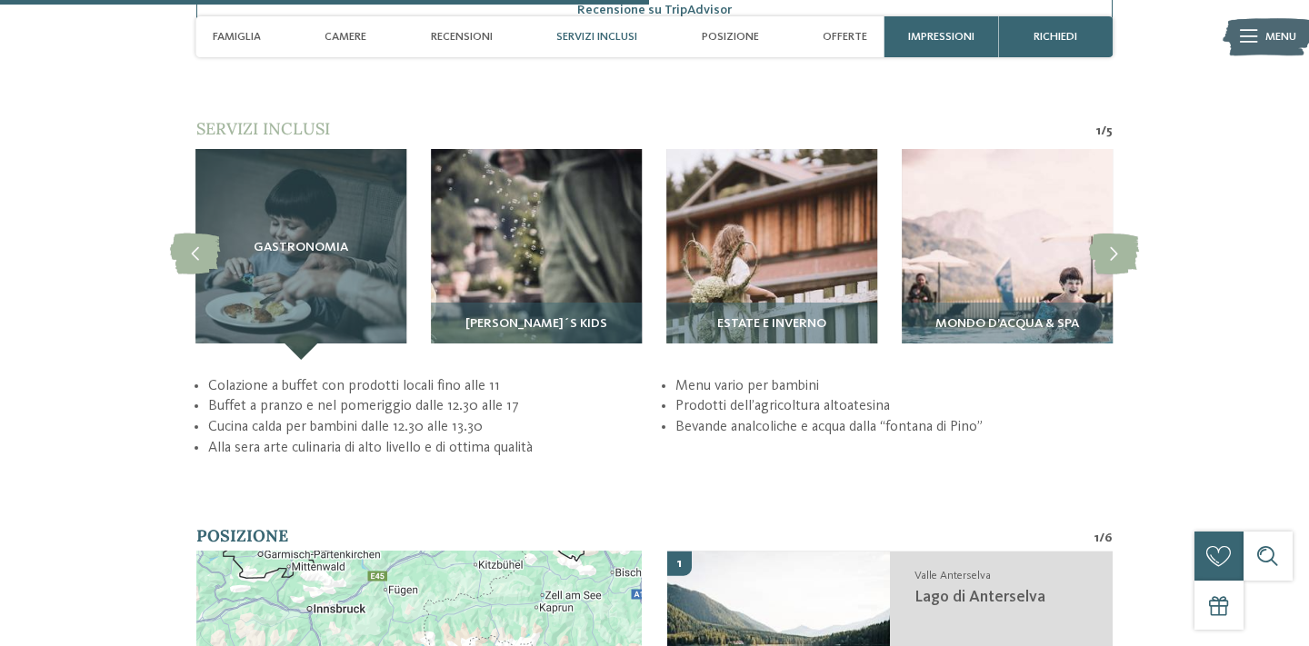
scroll to position [3189, 0]
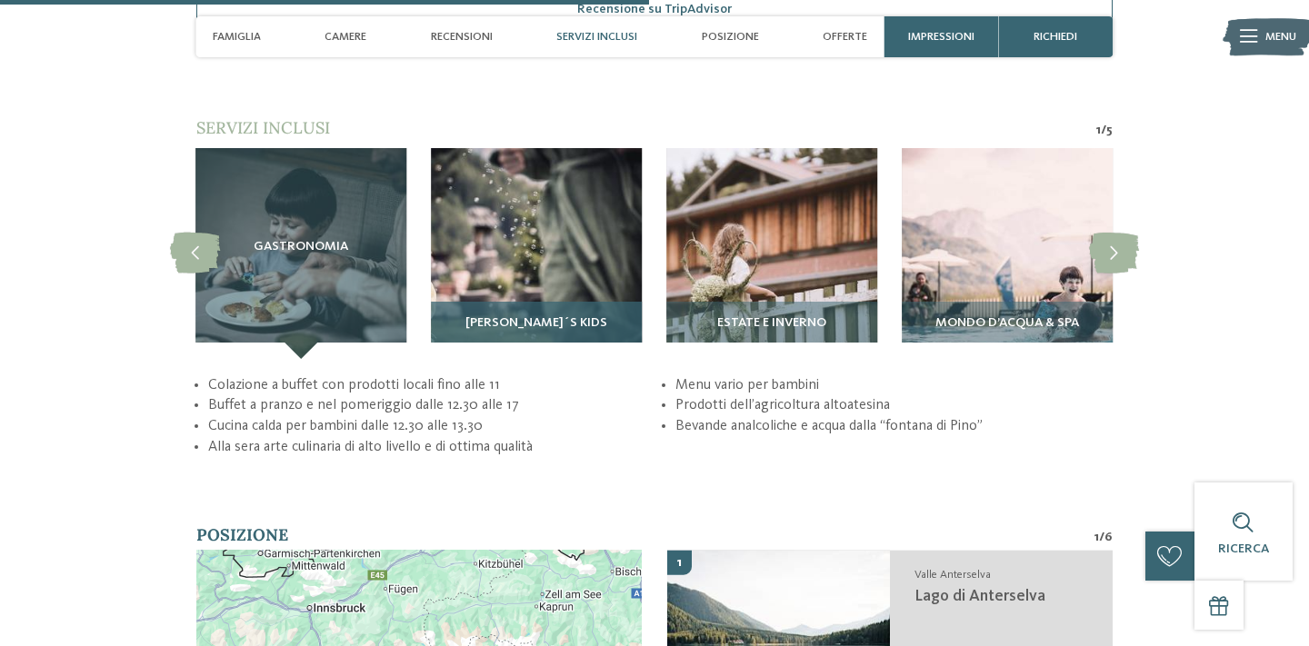
click at [586, 302] on div "[PERSON_NAME]´s Kids" at bounding box center [536, 330] width 211 height 57
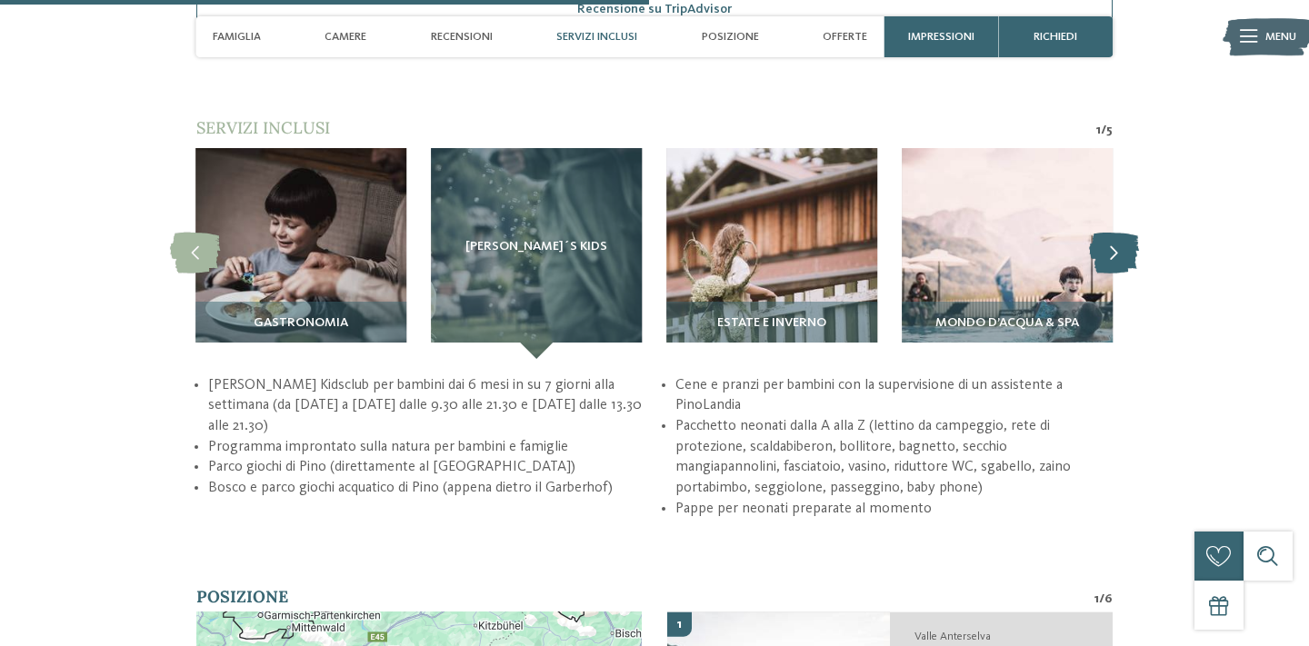
click at [1112, 233] on icon at bounding box center [1114, 253] width 50 height 41
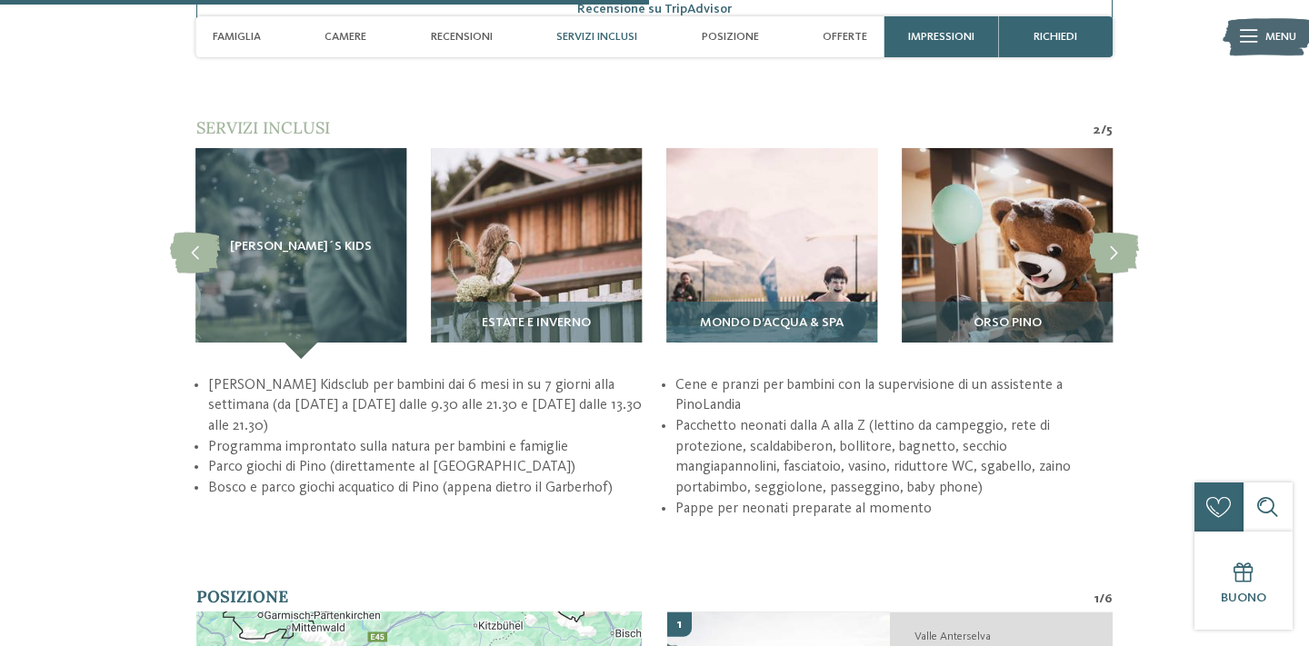
click at [802, 266] on img at bounding box center [771, 253] width 211 height 211
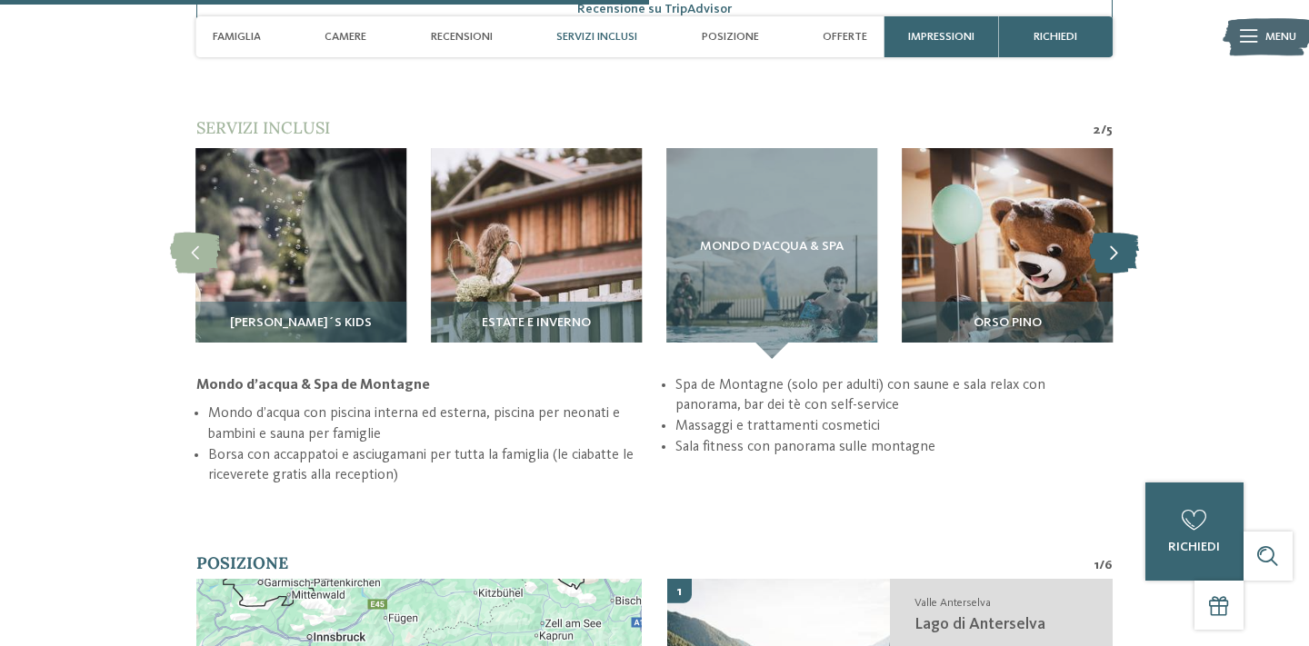
click at [1124, 237] on icon at bounding box center [1114, 253] width 50 height 41
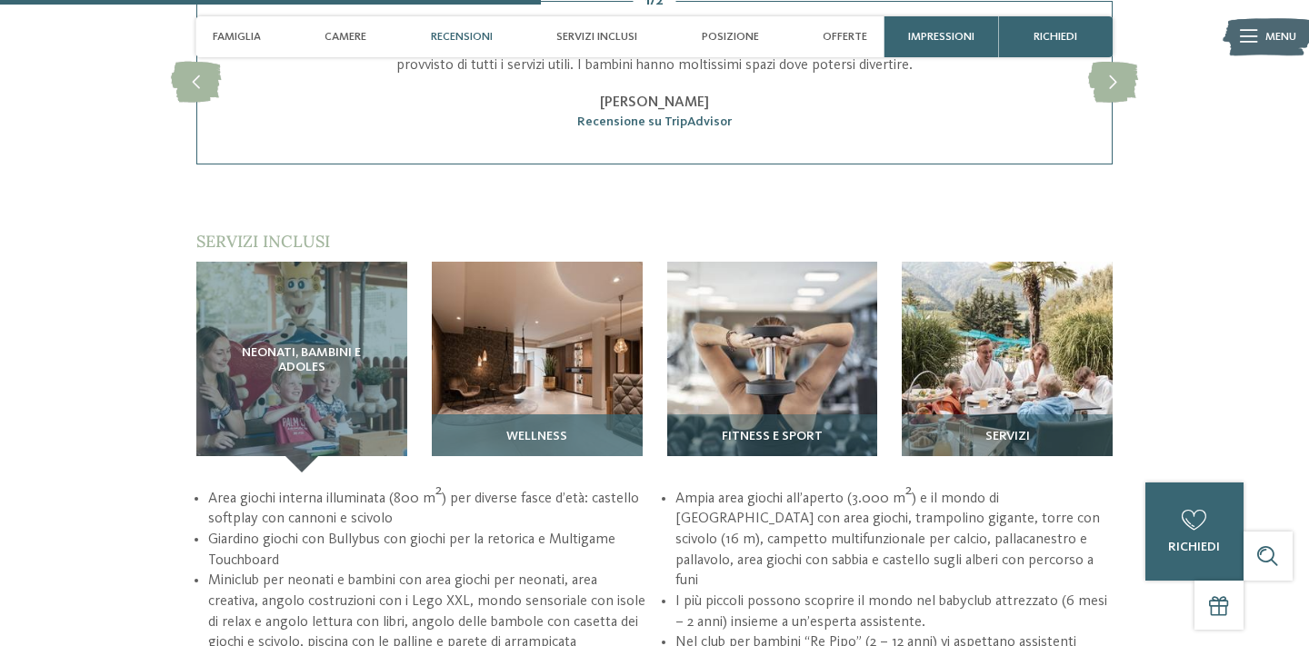
scroll to position [1985, 0]
